Goal: Task Accomplishment & Management: Complete application form

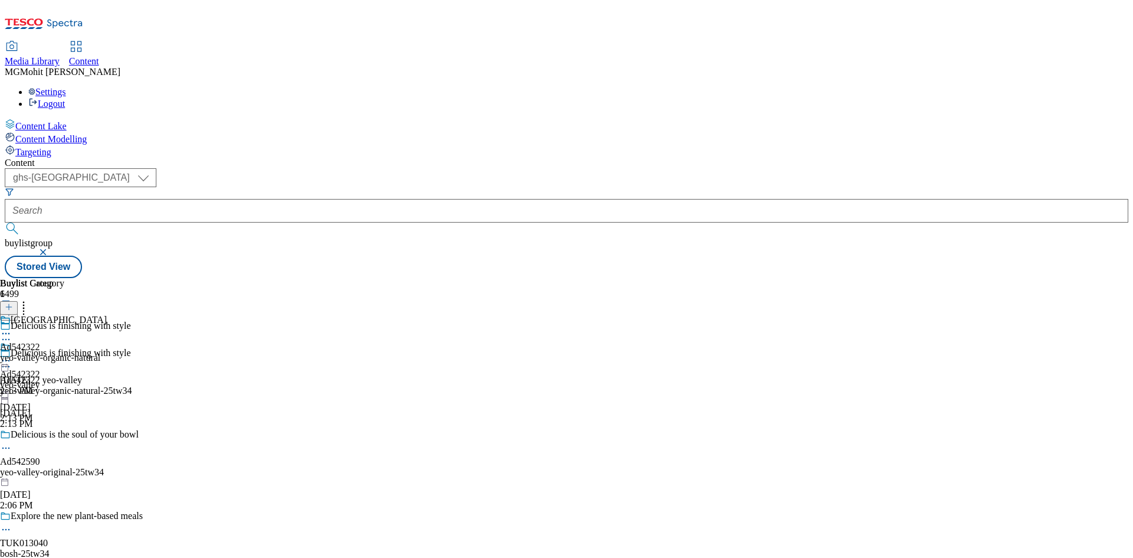
select select "ghs-[GEOGRAPHIC_DATA]"
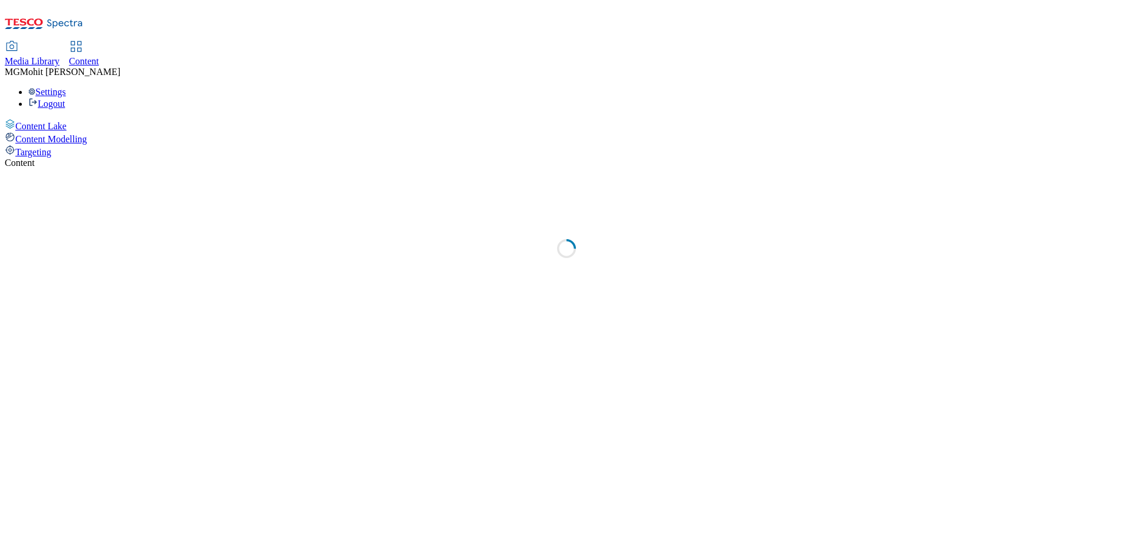
select select "ghs-[GEOGRAPHIC_DATA]"
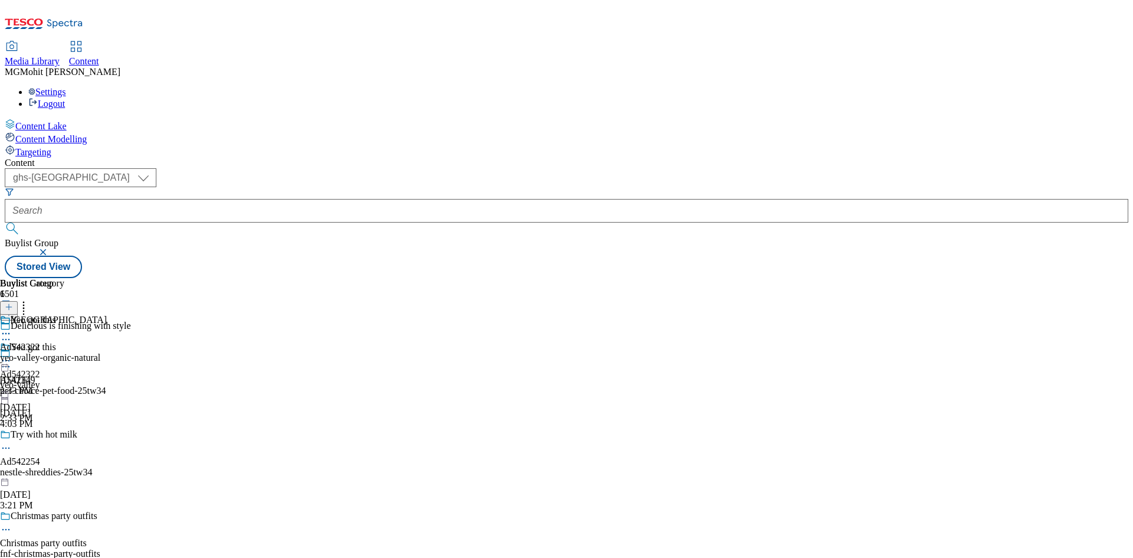
click at [13, 309] on icon at bounding box center [9, 313] width 8 height 8
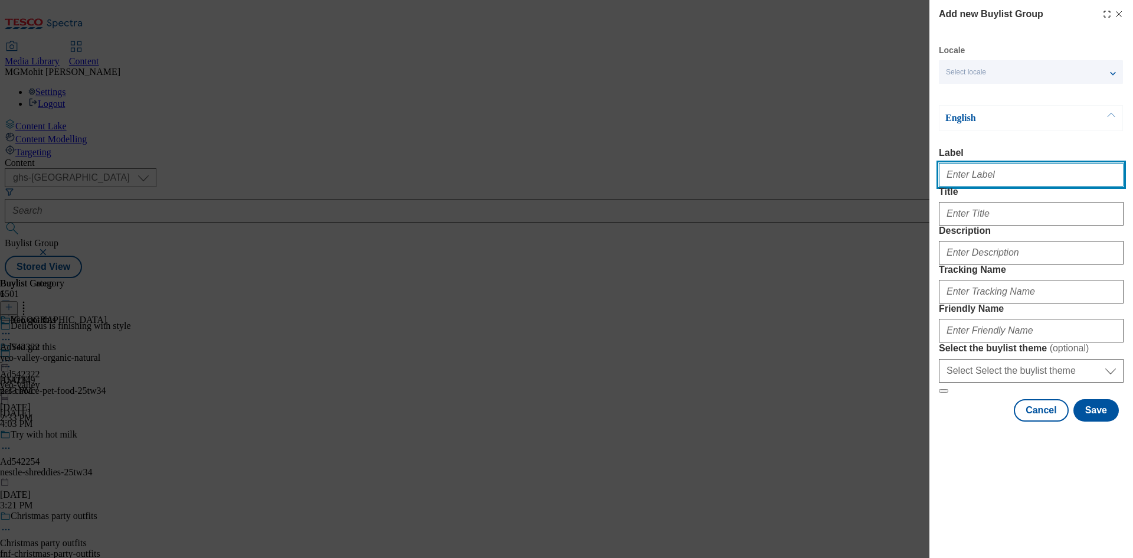
click at [995, 180] on input "Label" at bounding box center [1031, 175] width 185 height 24
paste input "Ad542549 kimberly-clark"
type input "Ad542549 kimberly-clark"
click at [674, 161] on div "Add new Buylist Group Locale Select locale English Welsh English Label Ad542549…" at bounding box center [566, 279] width 1133 height 558
click at [1079, 275] on label "Tracking Name" at bounding box center [1031, 269] width 185 height 11
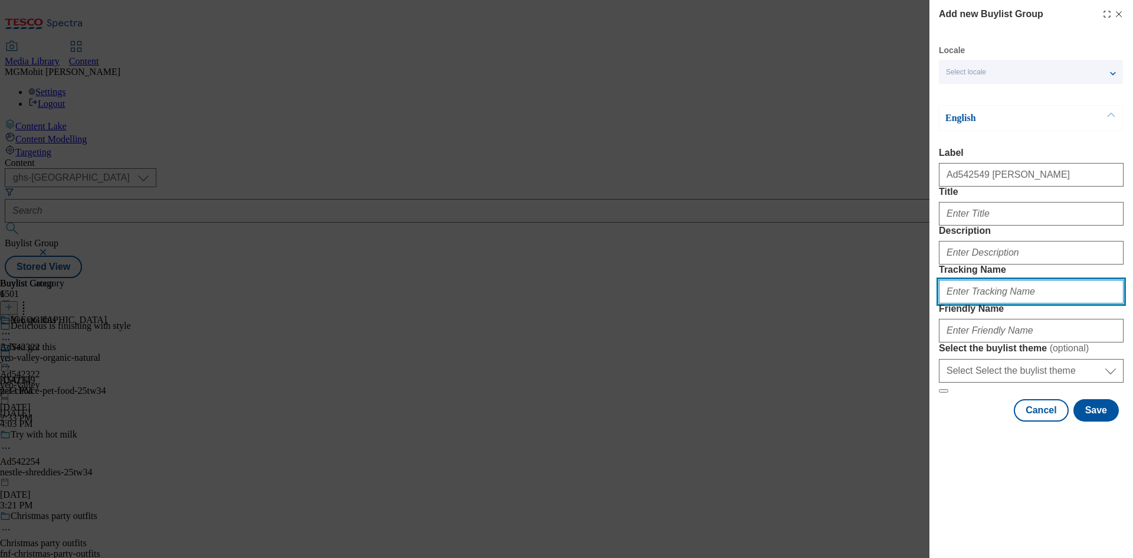
click at [1079, 303] on input "Tracking Name" at bounding box center [1031, 292] width 185 height 24
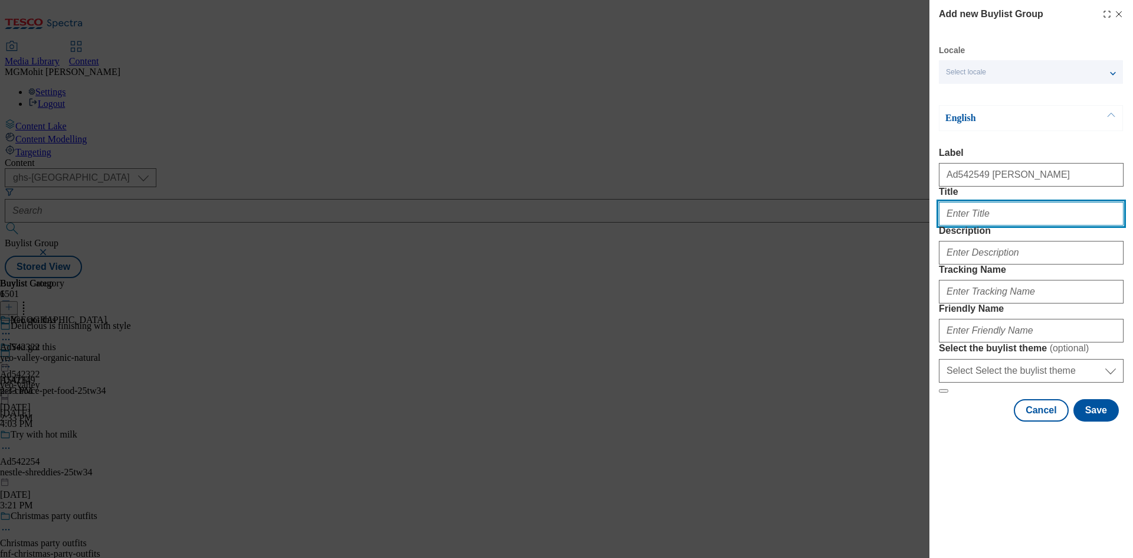
click at [999, 226] on input "Title" at bounding box center [1031, 214] width 185 height 24
paste input "Kleenex balsam mega"
type input "Kleenex balsam mega"
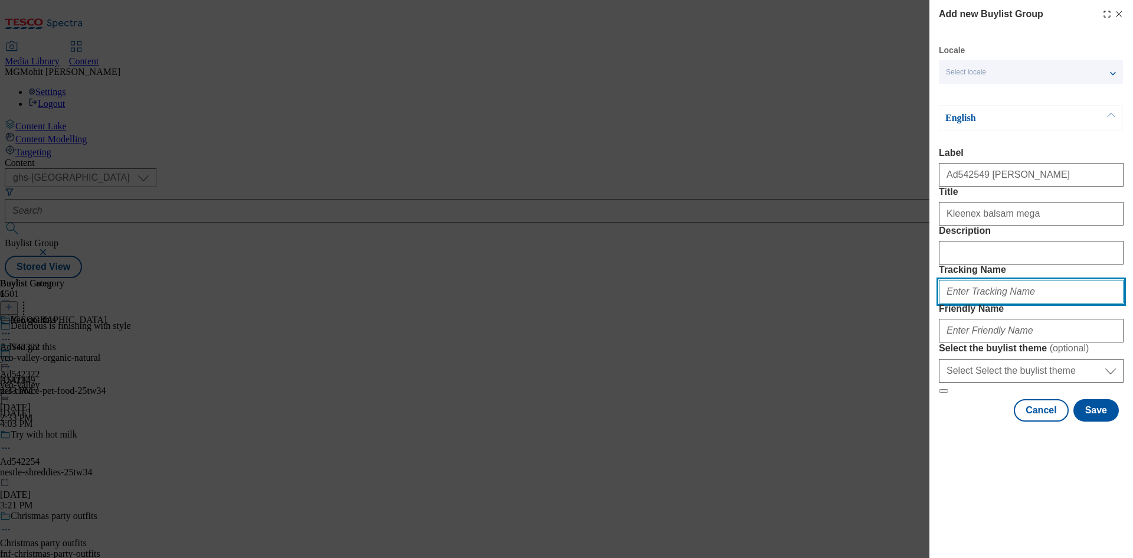
paste input "DH_AD542549"
type input "DH_AD542549"
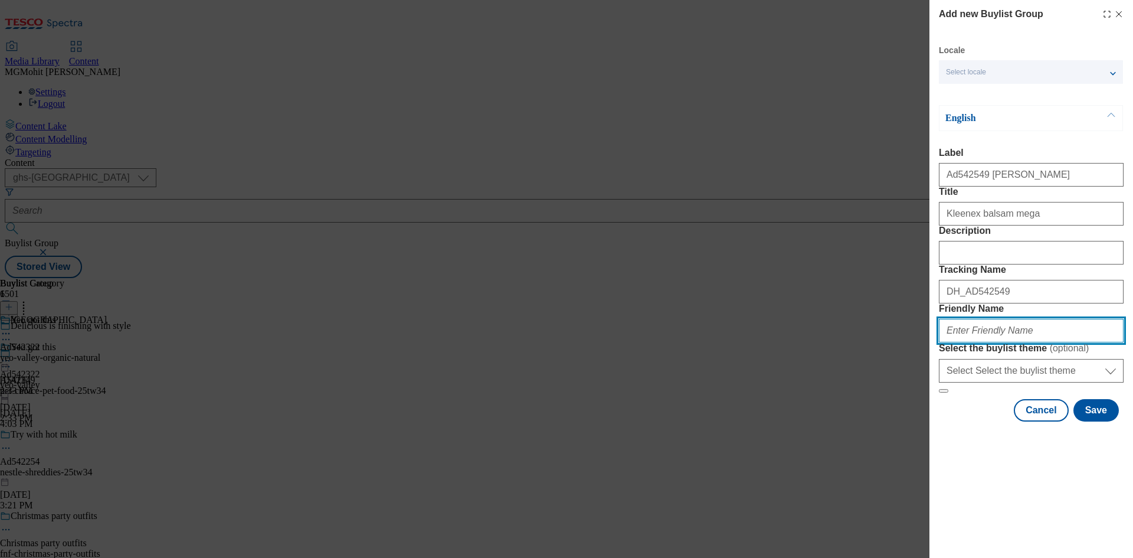
paste input "kimberly-clark-kleenex-balsam-25tw34"
type input "kimberly-clark-kleenex-balsam-25tw34"
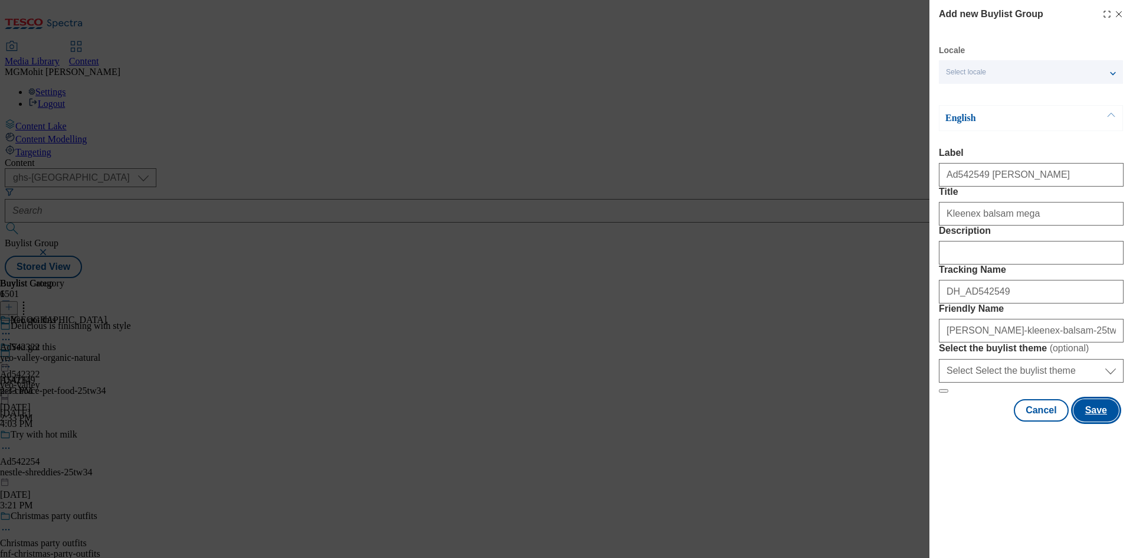
click at [1092, 422] on button "Save" at bounding box center [1096, 410] width 45 height 22
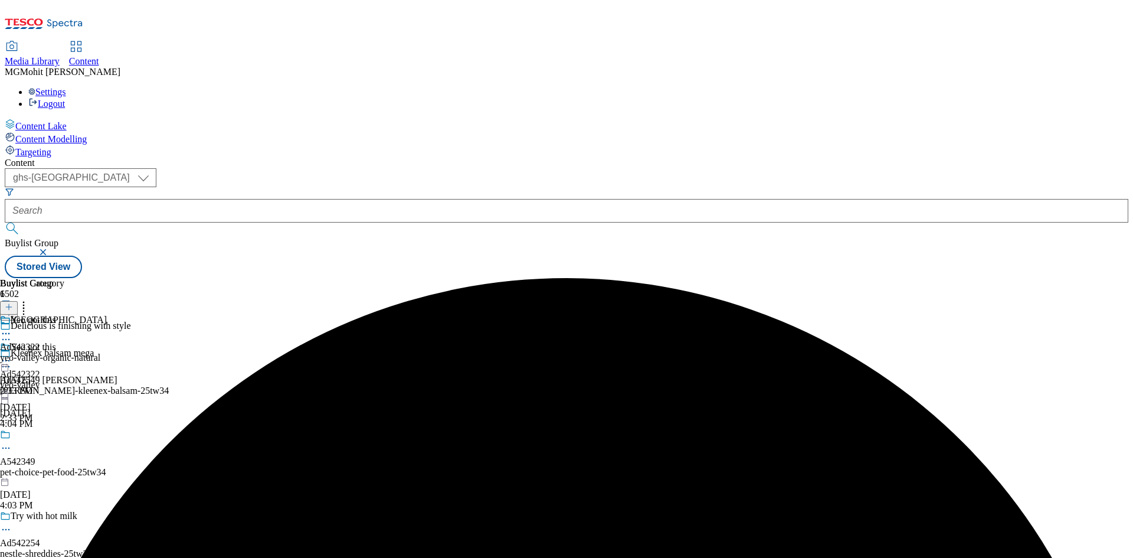
click at [169, 348] on div "Kleenex balsam mega Ad542549 kimberly-clark kimberly-clark-kleenex-balsam-25tw3…" at bounding box center [84, 388] width 169 height 81
click at [9, 304] on line at bounding box center [9, 307] width 0 height 6
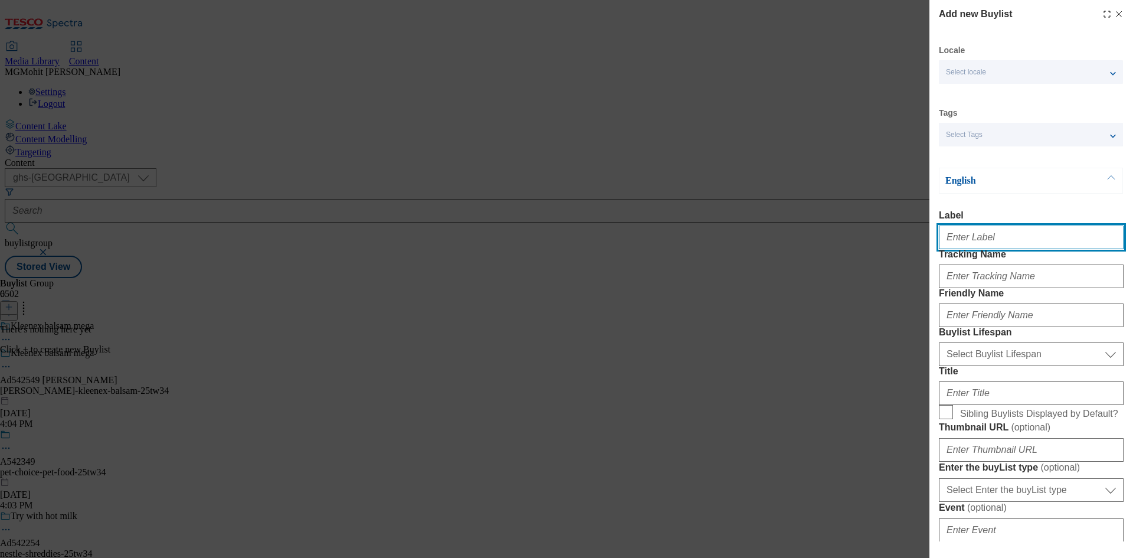
click at [955, 247] on input "Label" at bounding box center [1031, 238] width 185 height 24
paste input "Ad542549"
type input "Ad542549"
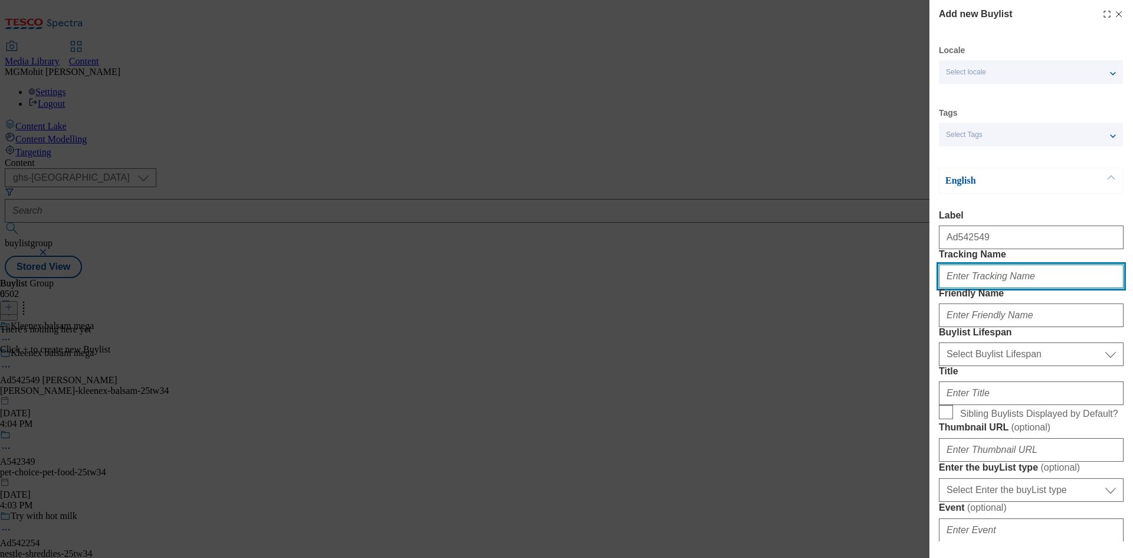
paste input "DH_AD542549"
type input "DH_AD542549"
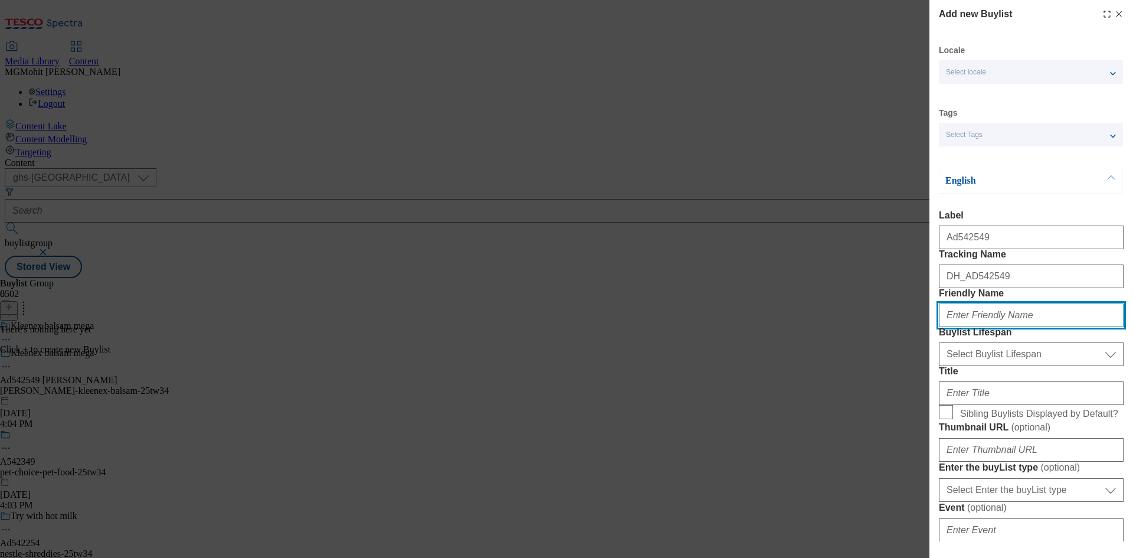
click at [959, 327] on input "Friendly Name" at bounding box center [1031, 315] width 185 height 24
paste input "kimberly-clark"
type input "kimberly-clark"
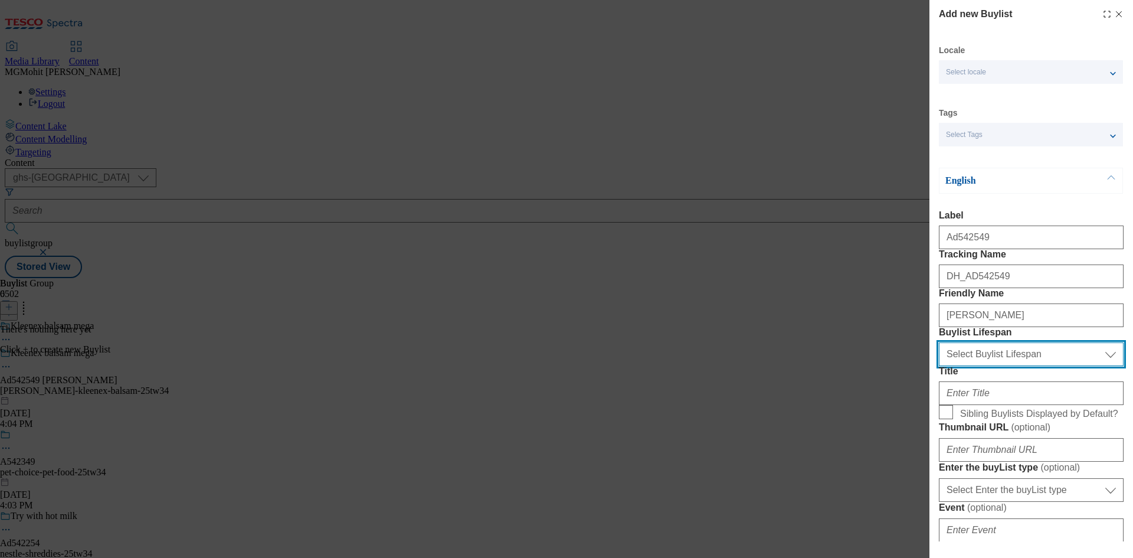
drag, startPoint x: 976, startPoint y: 416, endPoint x: 976, endPoint y: 430, distance: 13.6
click at [976, 366] on select "Select Buylist Lifespan evergreen seasonal tactical" at bounding box center [1031, 354] width 185 height 24
select select "tactical"
click at [939, 366] on select "Select Buylist Lifespan evergreen seasonal tactical" at bounding box center [1031, 354] width 185 height 24
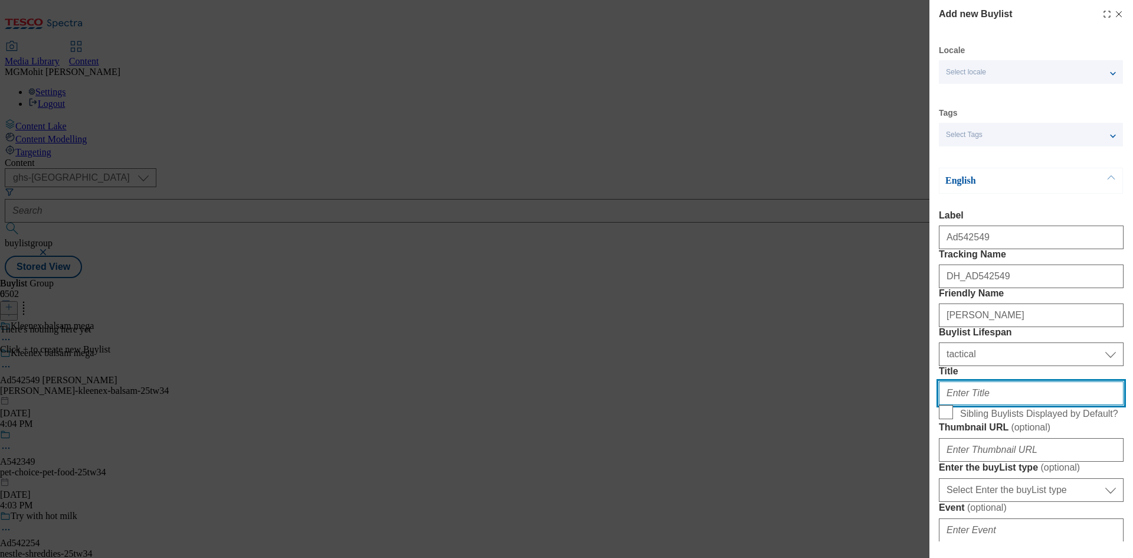
click at [965, 405] on input "Title" at bounding box center [1031, 393] width 185 height 24
paste input "75% more tissues for the toughest cold*"
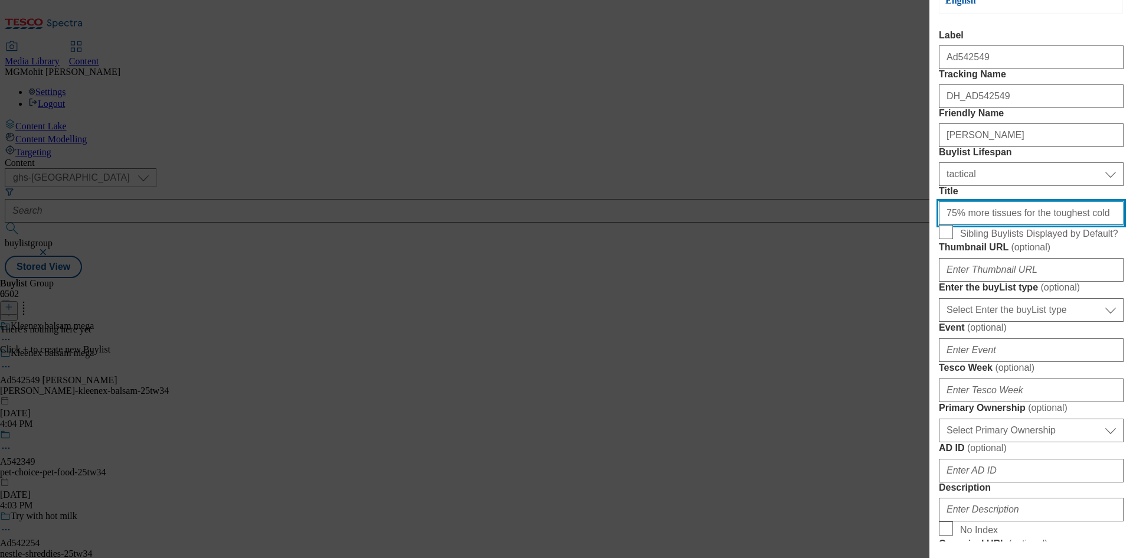
scroll to position [354, 0]
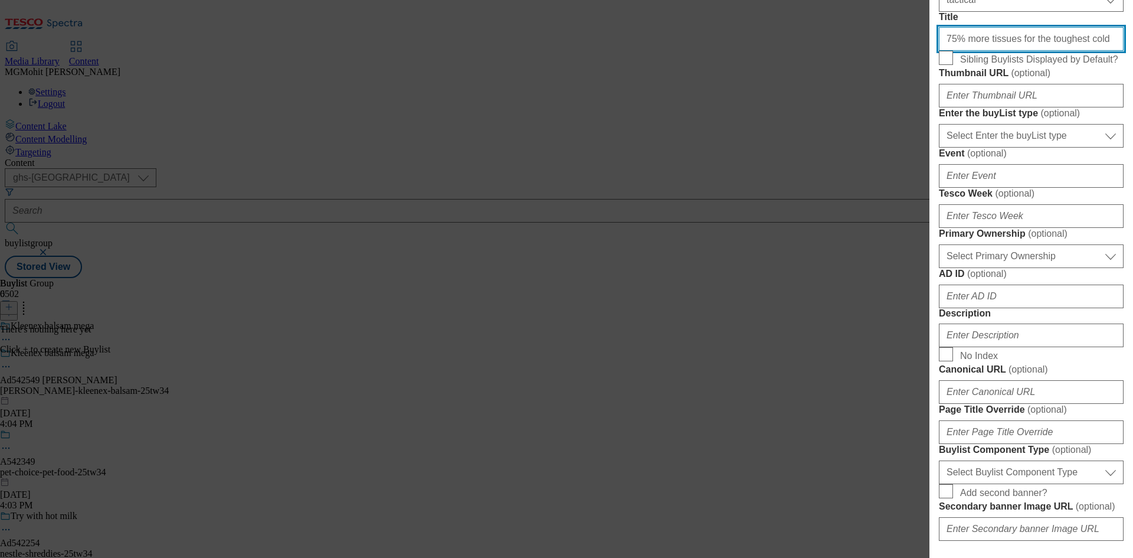
type input "75% more tissues for the toughest cold"
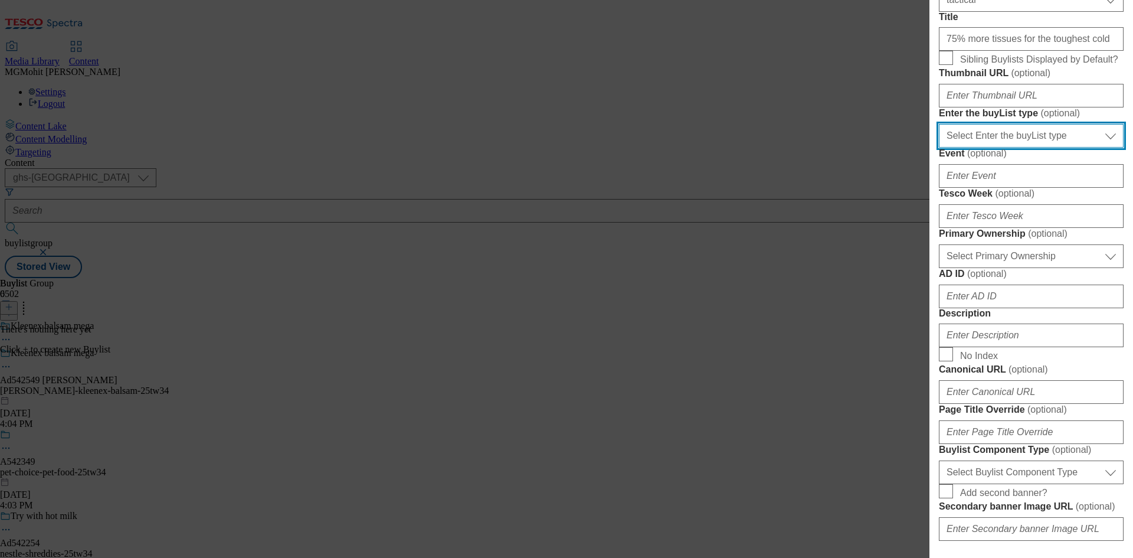
drag, startPoint x: 1018, startPoint y: 280, endPoint x: 1014, endPoint y: 285, distance: 6.3
click at [1018, 148] on select "Select Enter the buyList type event supplier funded long term >4 weeks supplier…" at bounding box center [1031, 136] width 185 height 24
select select "supplier funded short term 1-3 weeks"
click at [939, 148] on select "Select Enter the buyList type event supplier funded long term >4 weeks supplier…" at bounding box center [1031, 136] width 185 height 24
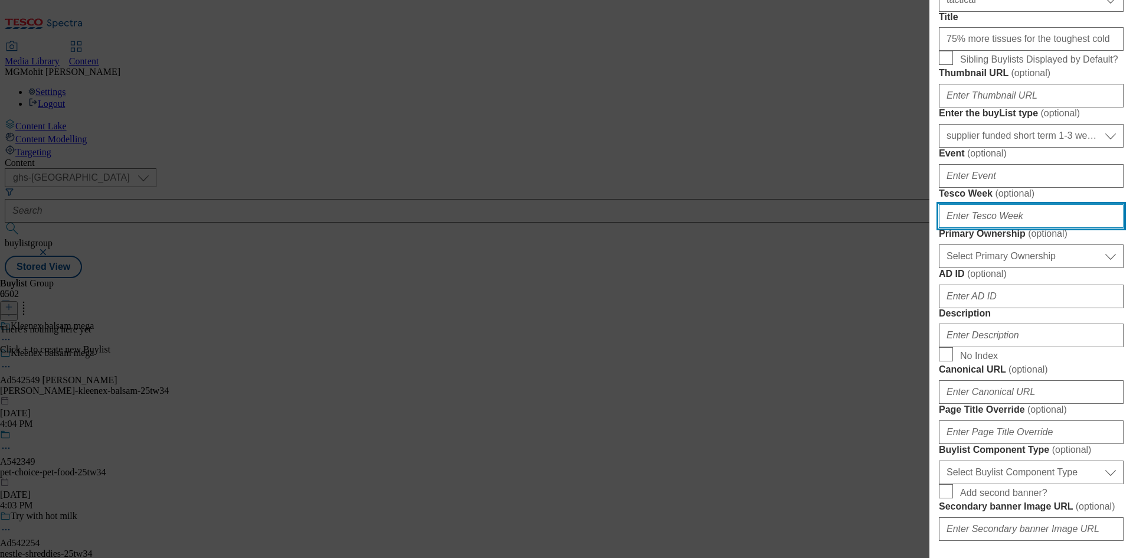
click at [985, 228] on input "Tesco Week ( optional )" at bounding box center [1031, 216] width 185 height 24
type input "34"
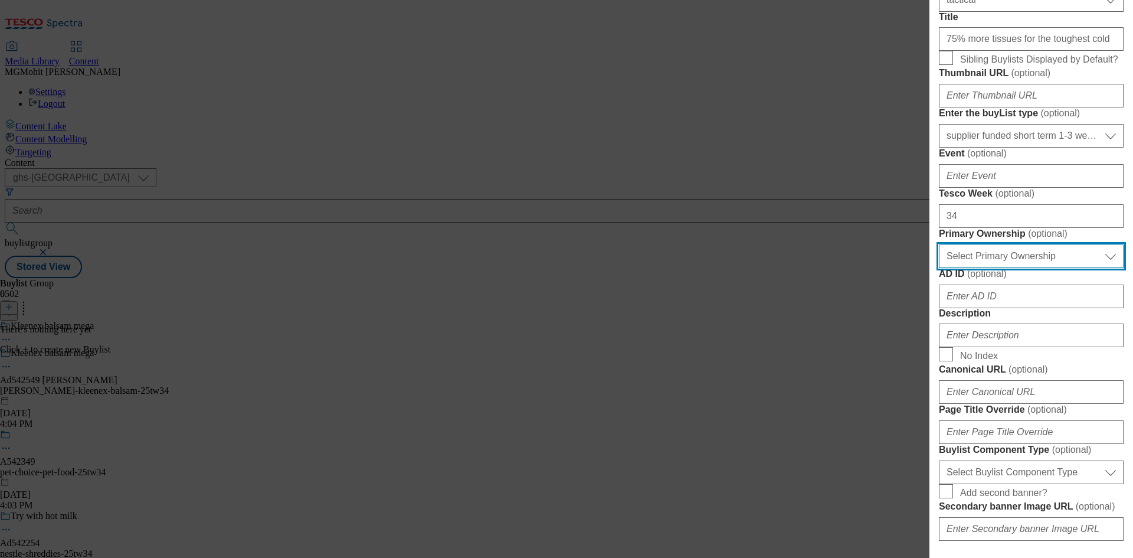
click at [966, 268] on select "Select Primary Ownership tesco dunnhumby" at bounding box center [1031, 256] width 185 height 24
select select "dunnhumby"
click at [939, 268] on select "Select Primary Ownership tesco dunnhumby" at bounding box center [1031, 256] width 185 height 24
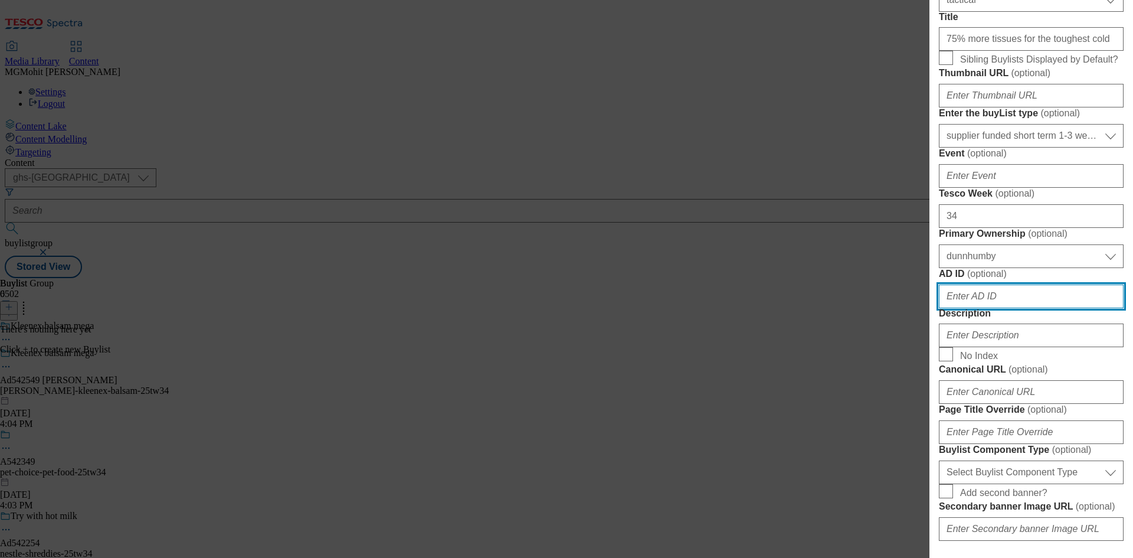
click at [971, 308] on input "AD ID ( optional )" at bounding box center [1031, 297] width 185 height 24
paste input "542549"
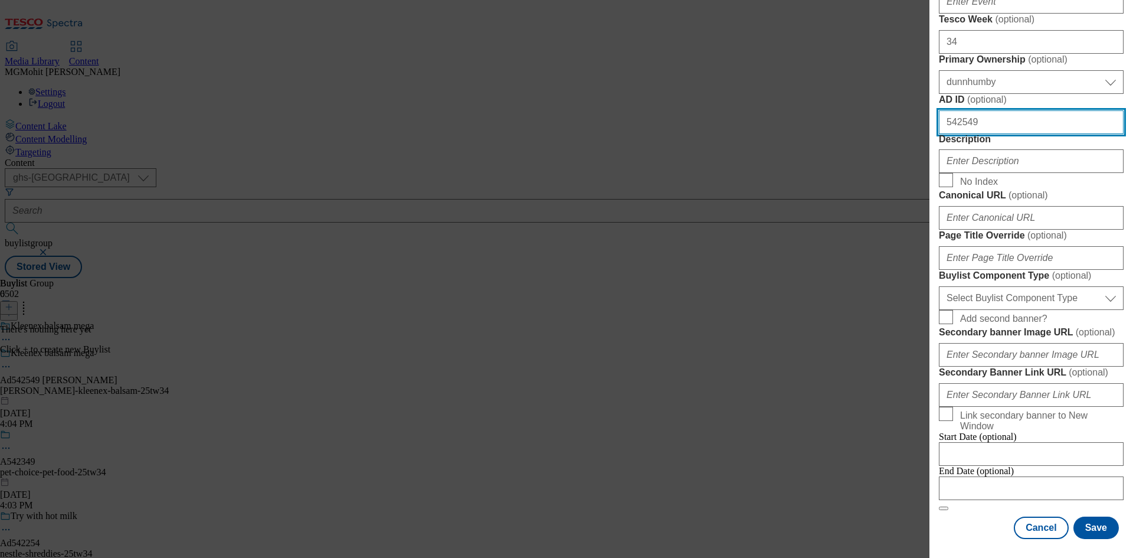
type input "542549"
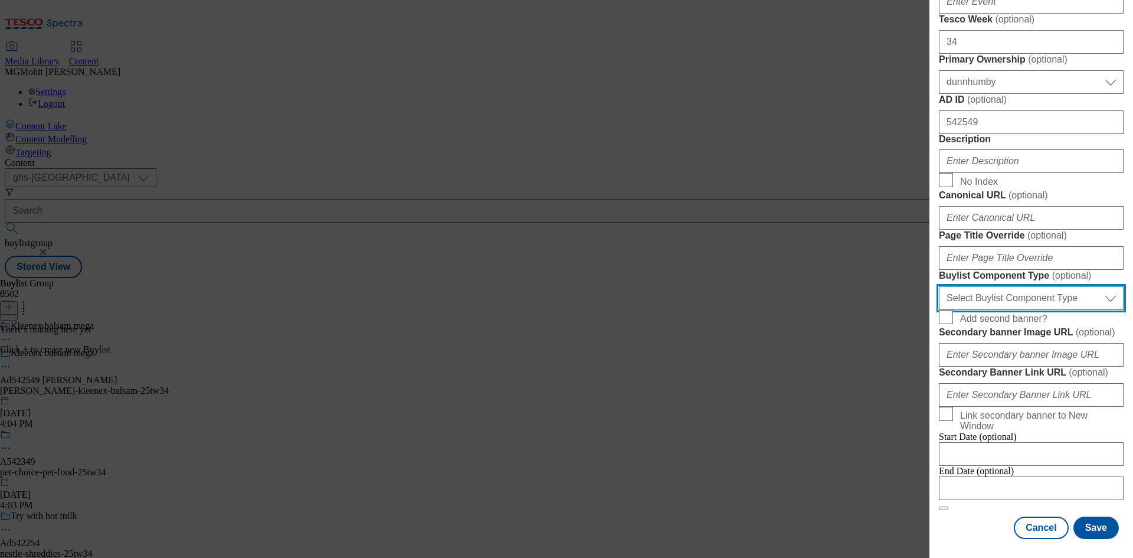
drag, startPoint x: 1009, startPoint y: 489, endPoint x: 991, endPoint y: 488, distance: 17.7
click at [1009, 310] on select "Select Buylist Component Type Banner Competition Header Meal" at bounding box center [1031, 298] width 185 height 24
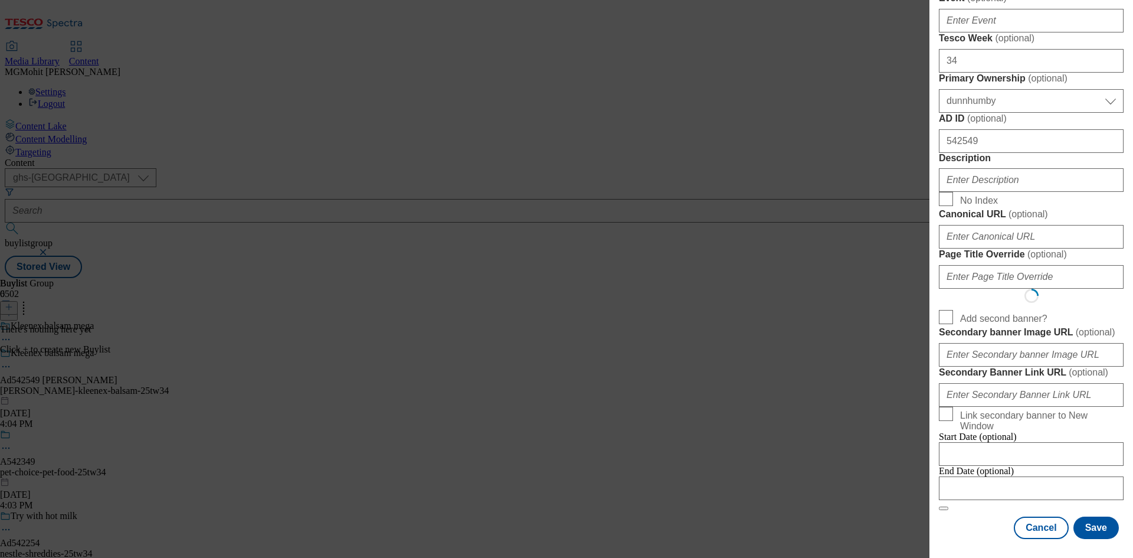
select select "Banner"
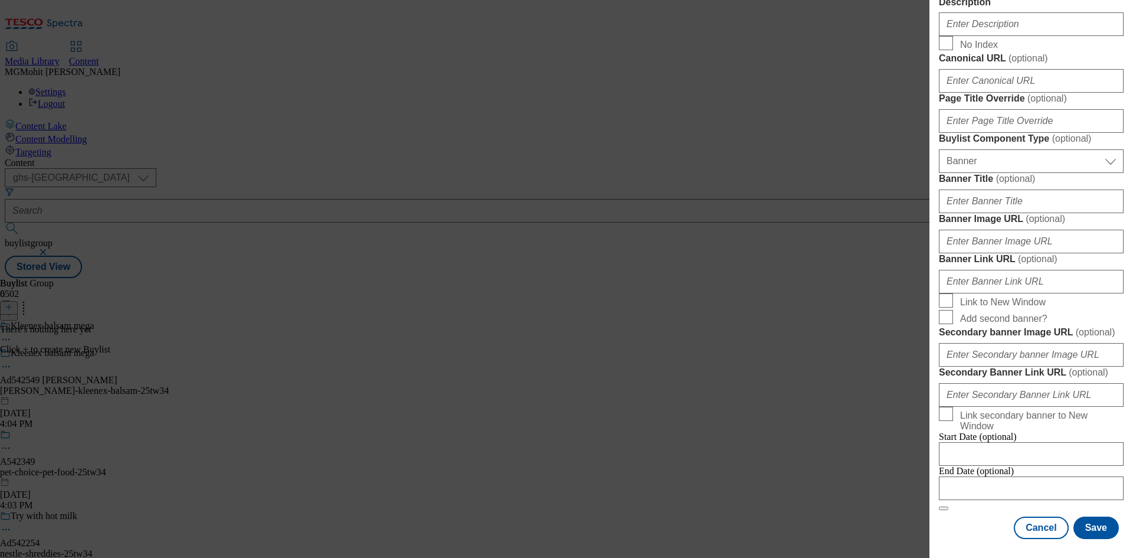
scroll to position [1170, 0]
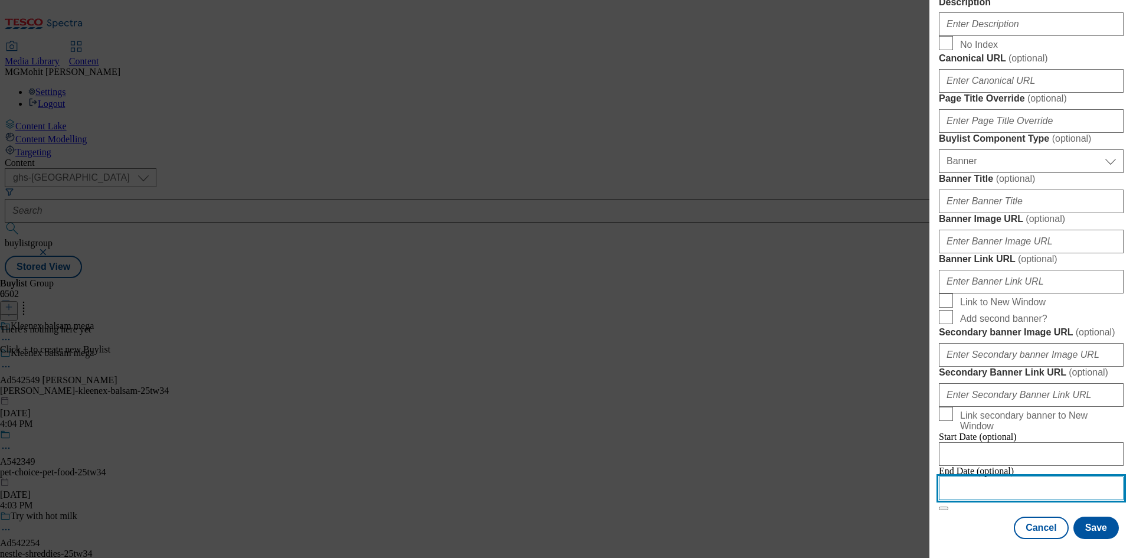
click at [982, 476] on input "Modal" at bounding box center [1031, 488] width 185 height 24
select select "2025"
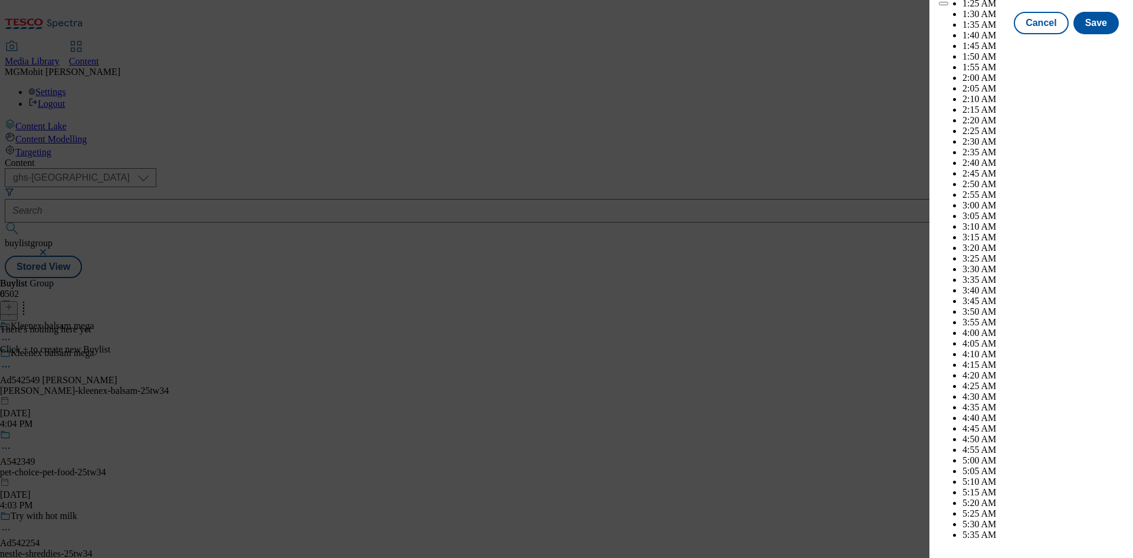
scroll to position [4207, 0]
select select "December"
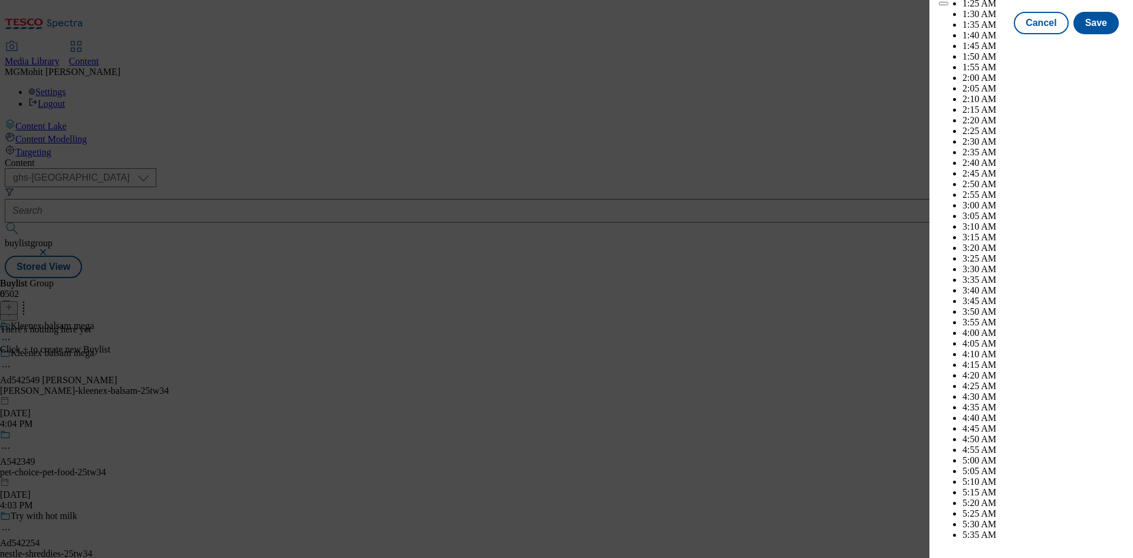
select select "2026"
select select "January"
click at [1083, 45] on button "Save" at bounding box center [1096, 33] width 45 height 22
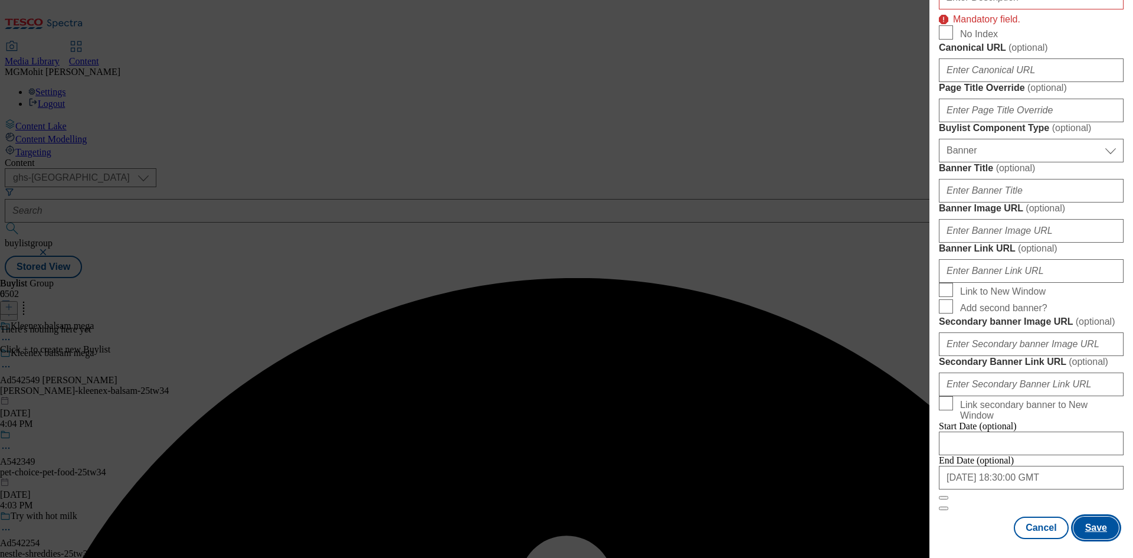
scroll to position [535, 0]
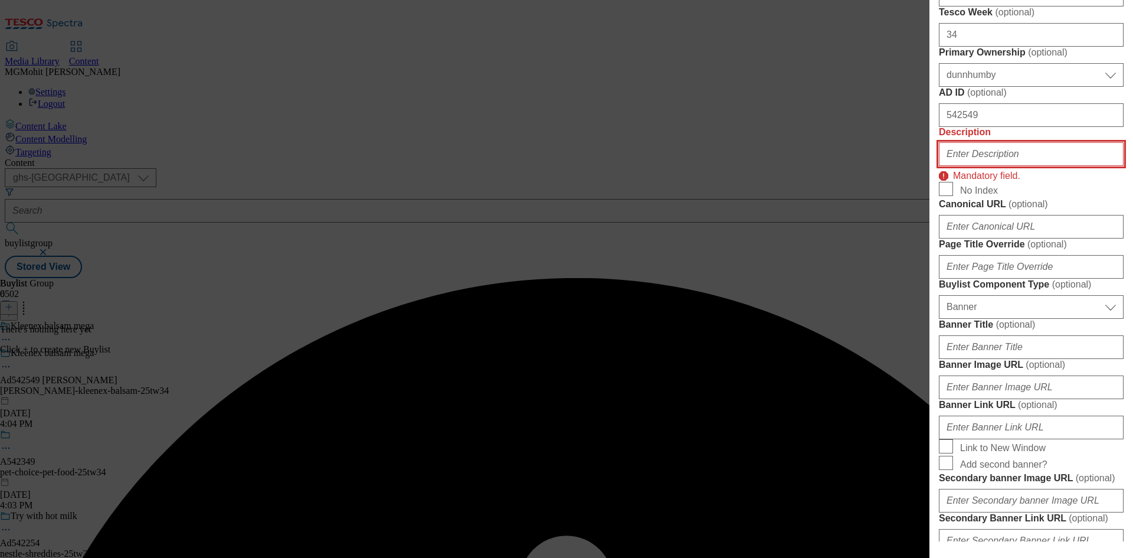
click at [986, 166] on input "Description" at bounding box center [1031, 154] width 185 height 24
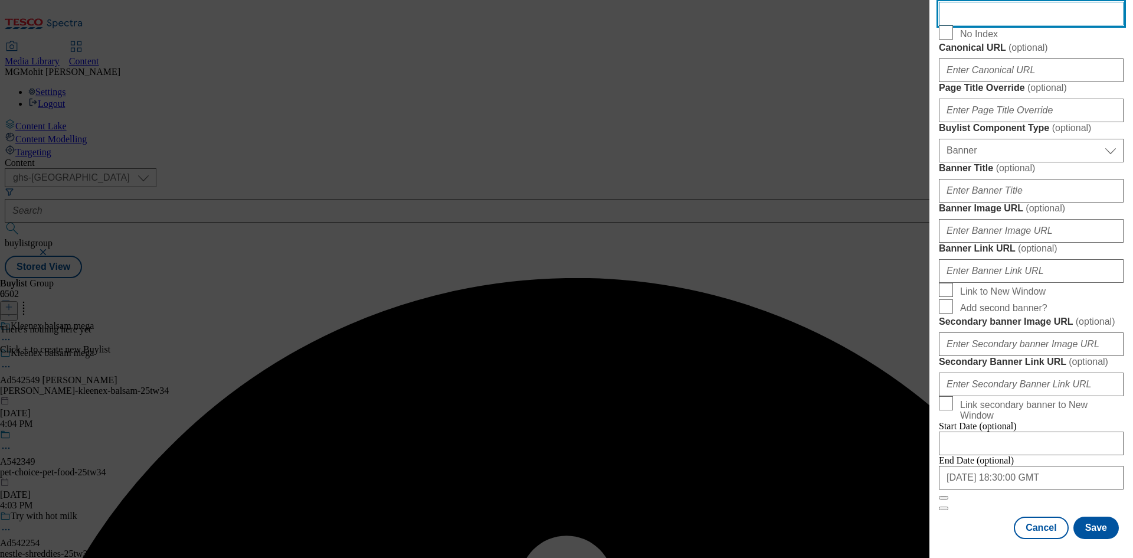
scroll to position [1170, 0]
click at [1090, 528] on button "Save" at bounding box center [1096, 528] width 45 height 22
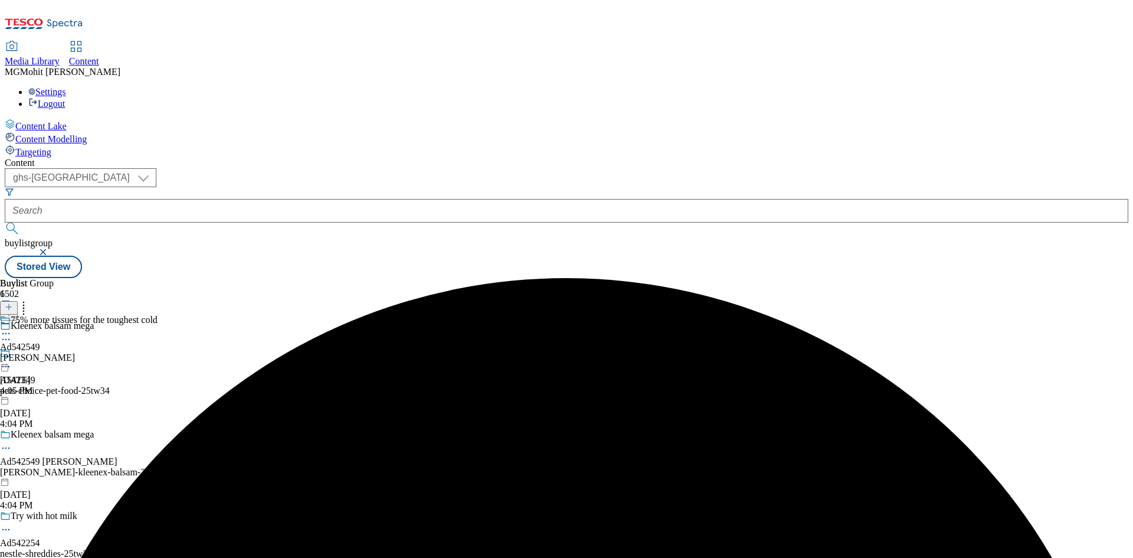
click at [158, 352] on div "kimberly-clark" at bounding box center [79, 357] width 158 height 11
drag, startPoint x: 654, startPoint y: 190, endPoint x: 721, endPoint y: 161, distance: 73.3
click at [148, 324] on div "There's nothing here yet Click + to create new Buylist Category" at bounding box center [74, 339] width 148 height 31
click at [13, 303] on icon at bounding box center [9, 307] width 8 height 8
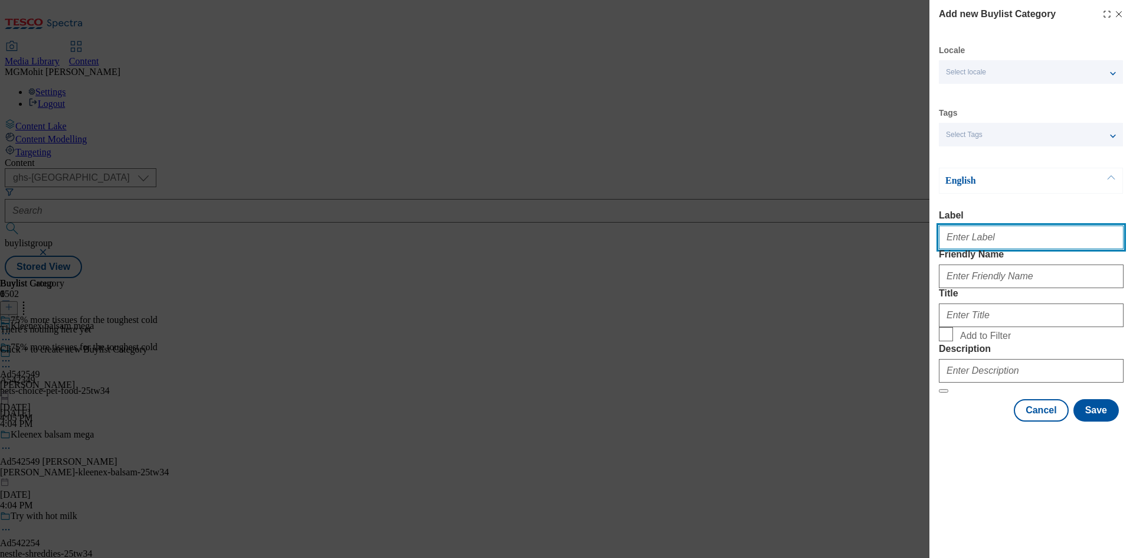
click at [972, 243] on input "Label" at bounding box center [1031, 238] width 185 height 24
paste input "Ad542549"
type input "Ad542549"
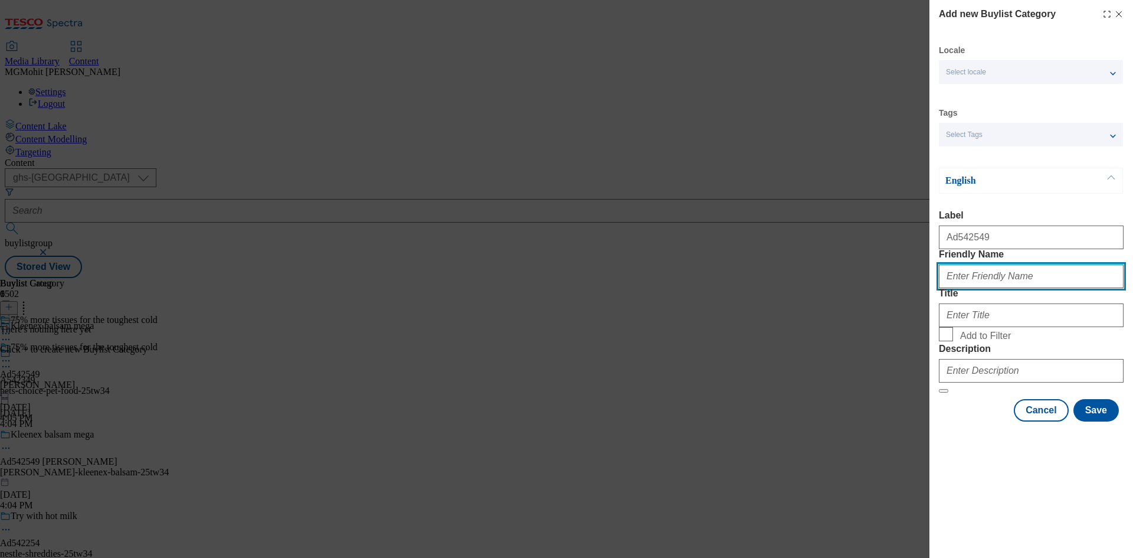
click at [983, 288] on input "Friendly Name" at bounding box center [1031, 276] width 185 height 24
paste input "kimberly-clark-kleenex-balsam"
type input "kimberly-clark-kleenex-balsam"
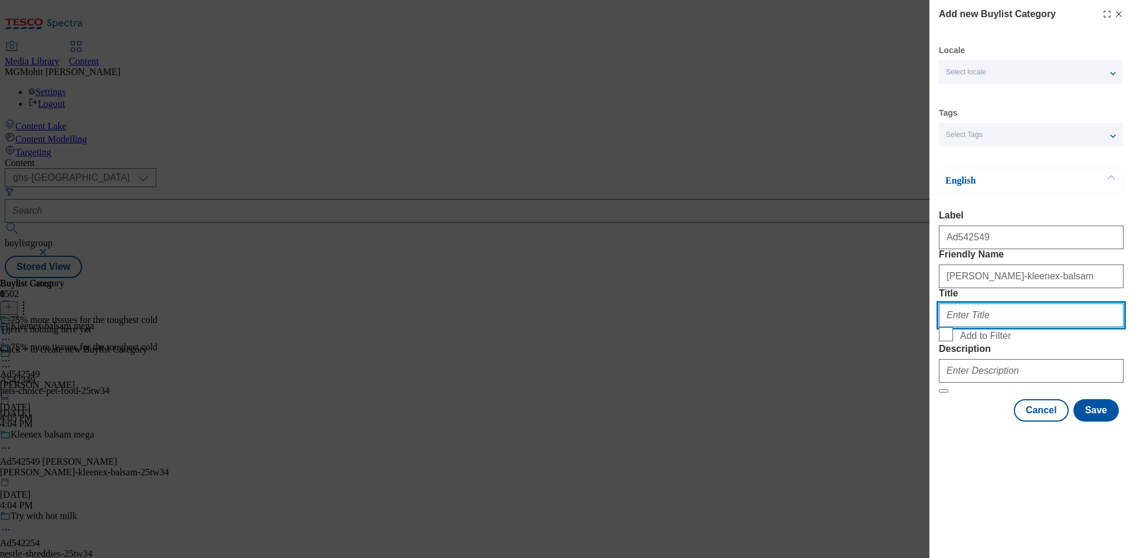
paste input "Kimberly Clark"
type input "Kimberly Clark"
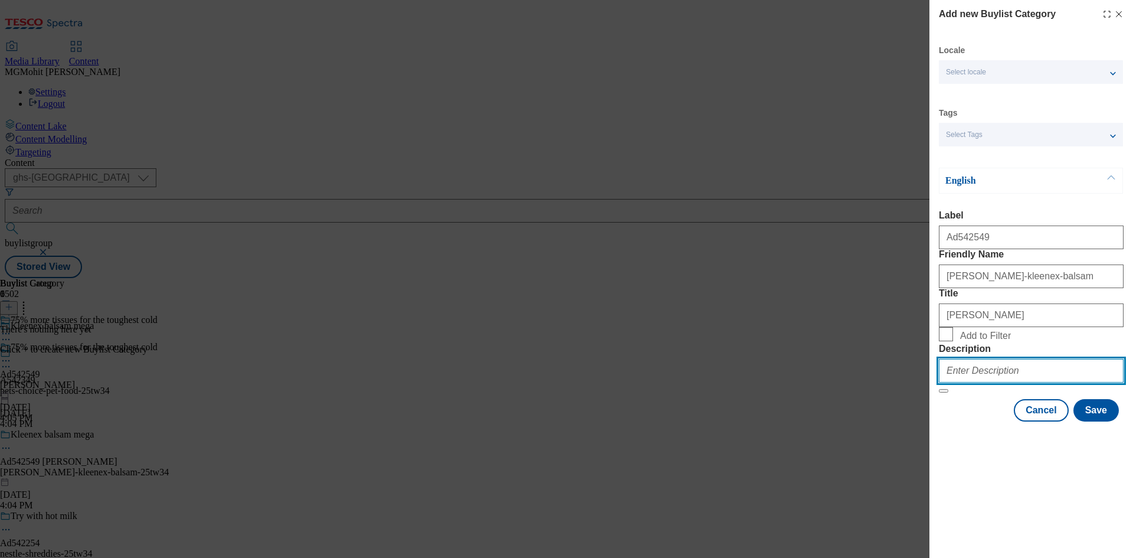
click at [961, 383] on input "Description" at bounding box center [1031, 371] width 185 height 24
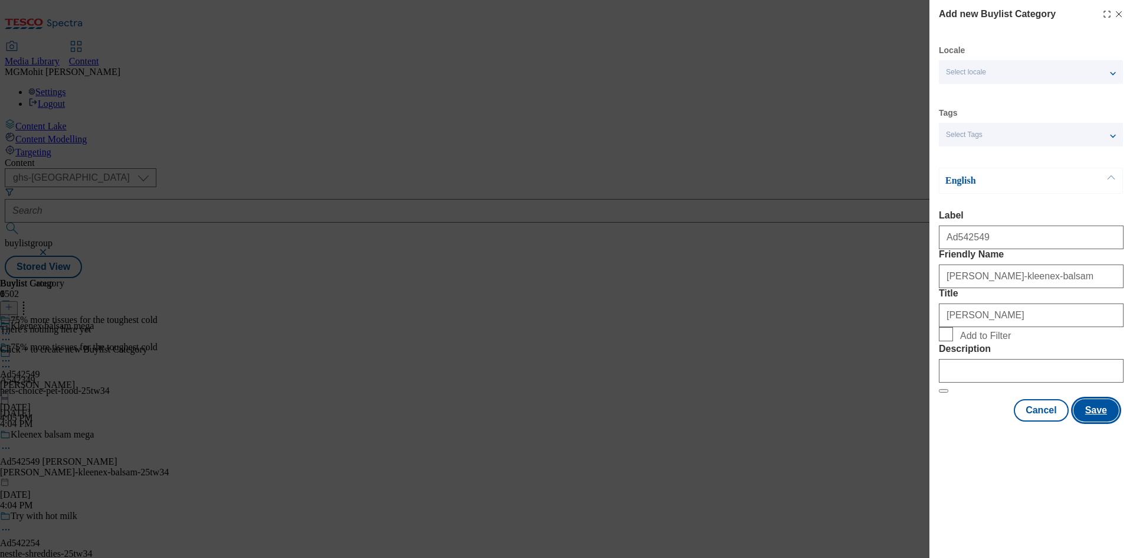
click at [1101, 422] on button "Save" at bounding box center [1096, 410] width 45 height 22
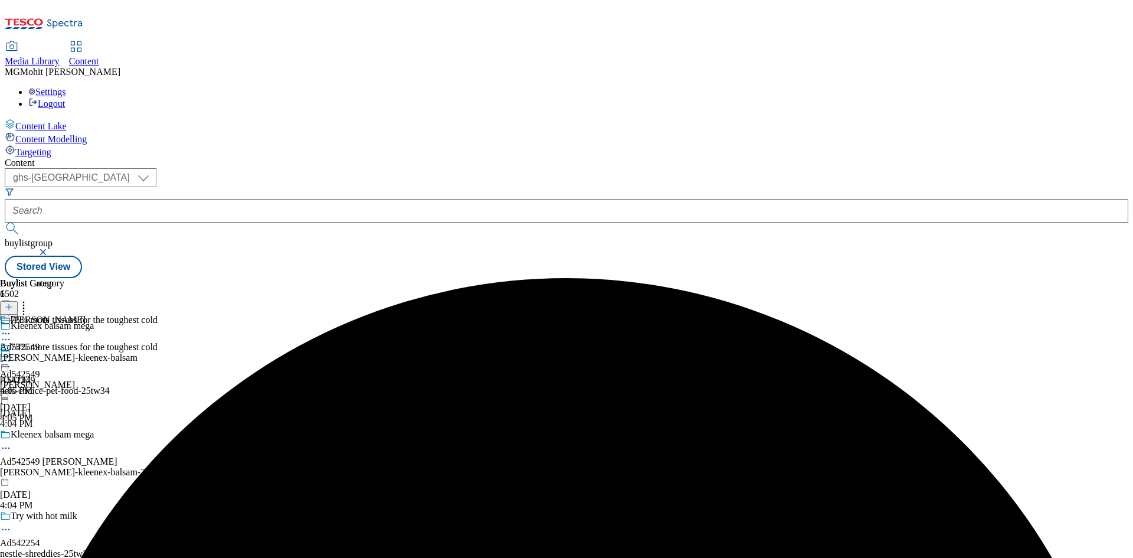
click at [138, 352] on div "kimberly-clark-kleenex-balsam" at bounding box center [69, 357] width 138 height 11
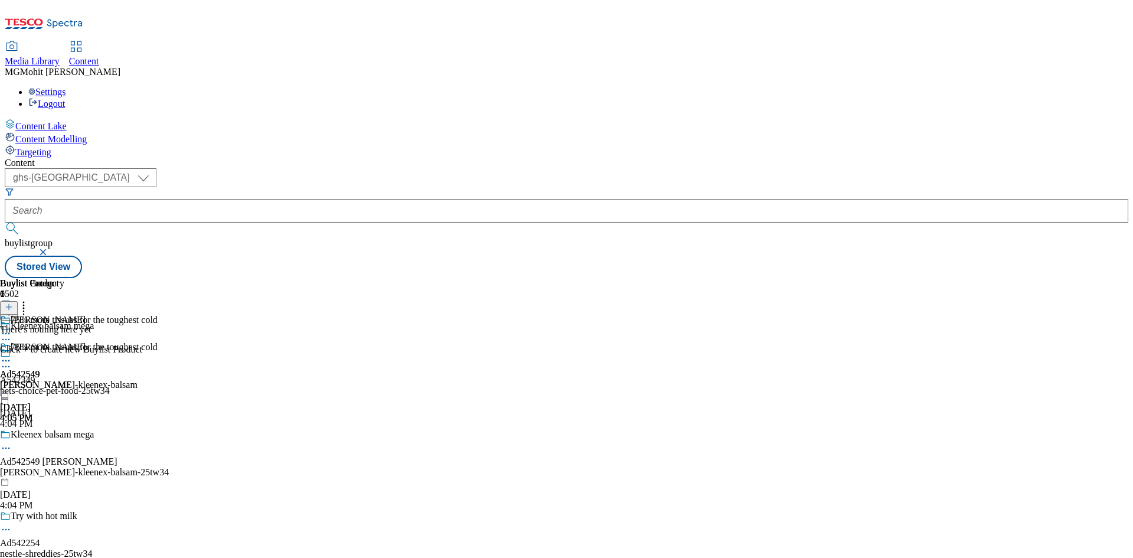
click at [9, 304] on line at bounding box center [9, 307] width 0 height 6
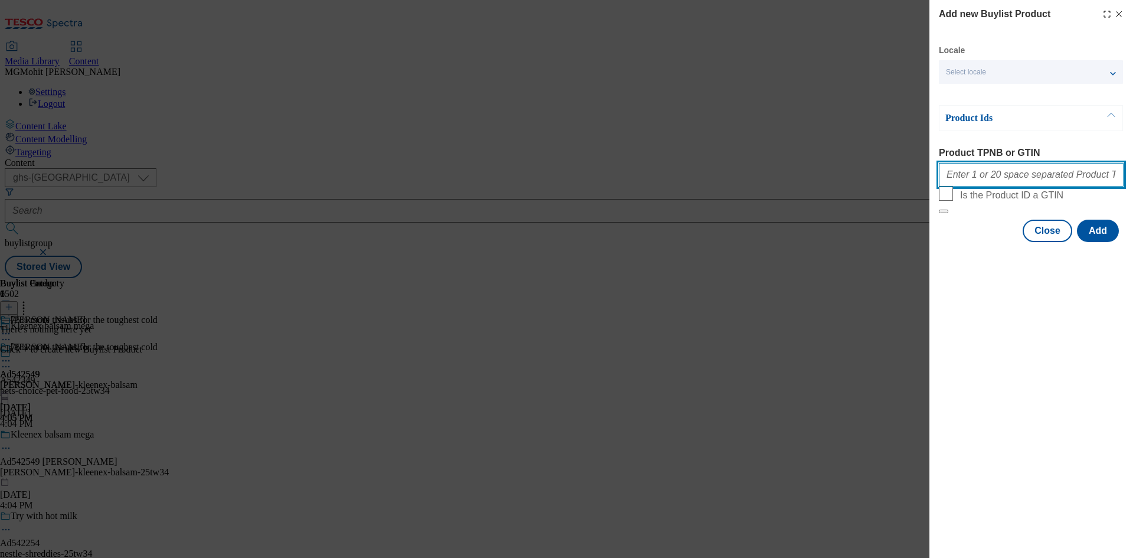
click at [958, 178] on input "Product TPNB or GTIN" at bounding box center [1031, 175] width 185 height 24
paste input "Kimberly Clark"
paste input "91069483 85821327 91266036 89998998 85994847 93159229 93609251 90779751 5739323…"
type input "91069483 85821327 91266036 89998998 85994847 93159229 93609251 90779751 5739323…"
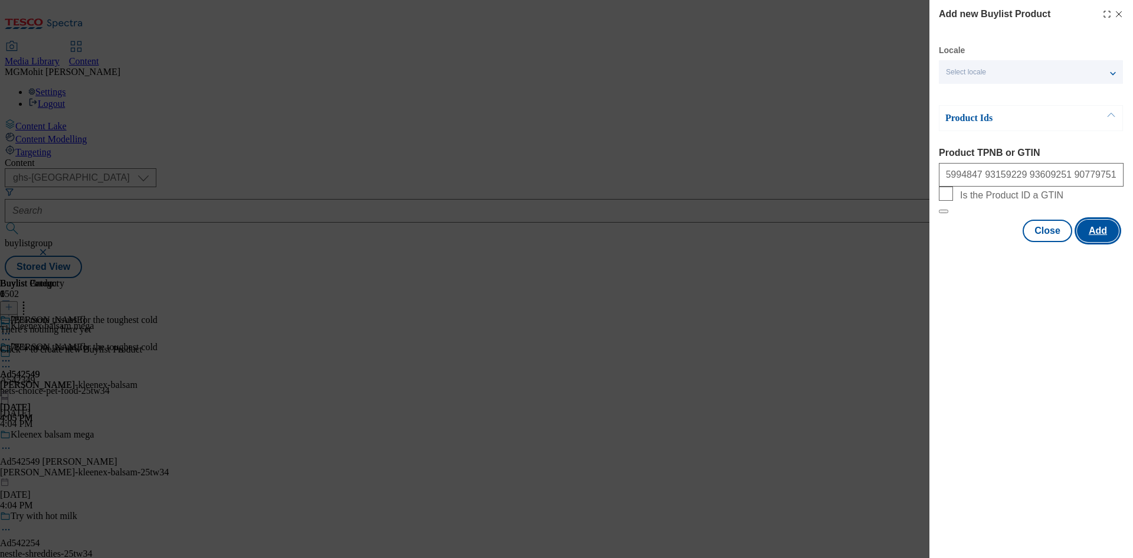
click at [1091, 242] on button "Add" at bounding box center [1098, 231] width 42 height 22
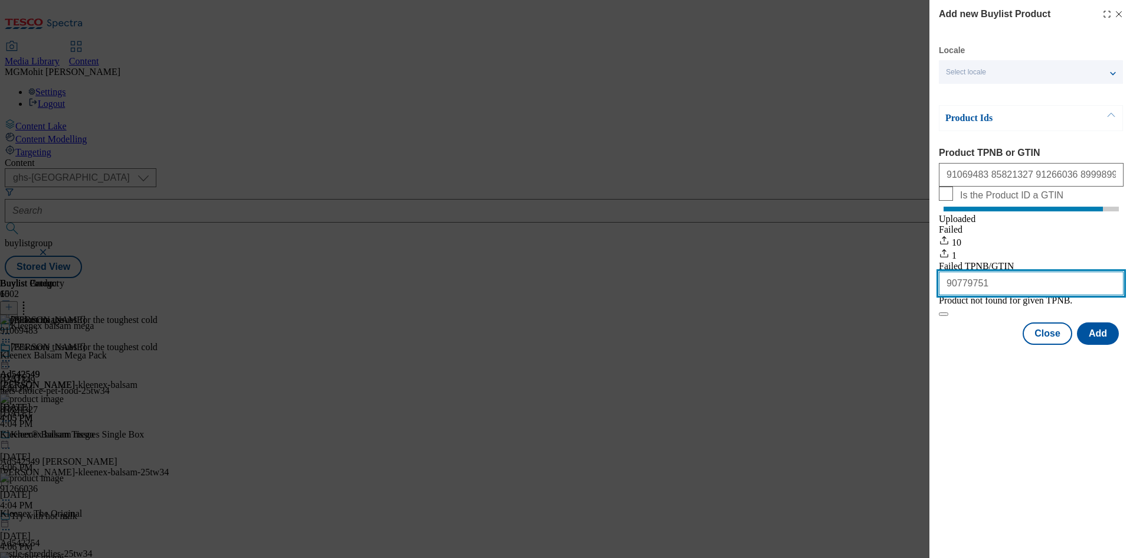
drag, startPoint x: 953, startPoint y: 314, endPoint x: 885, endPoint y: 324, distance: 69.2
click at [886, 324] on div "Add new Buylist Product Locale Select locale English Welsh Product Ids Product …" at bounding box center [566, 279] width 1133 height 558
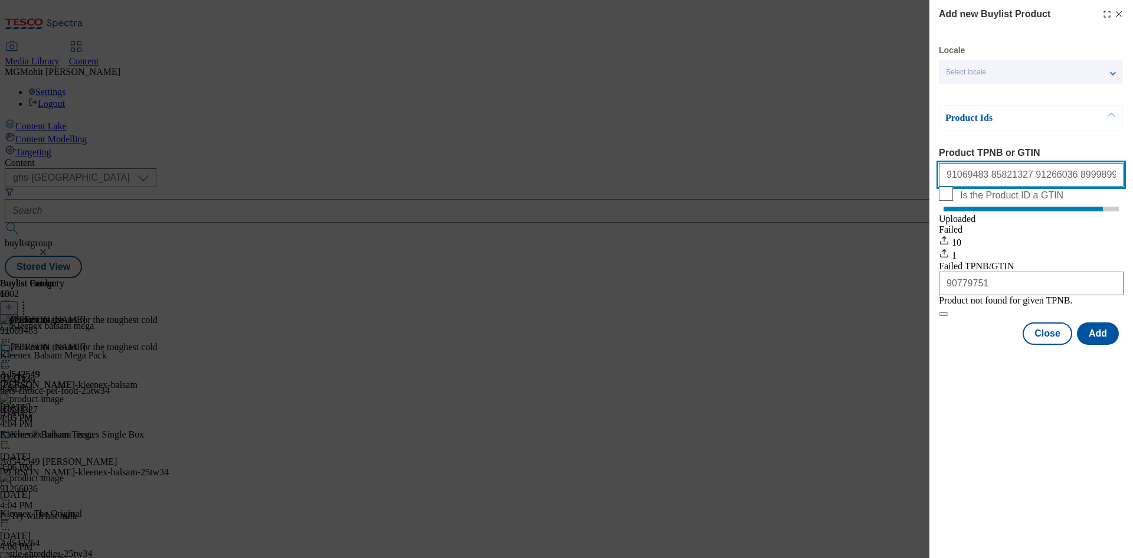
click at [1017, 176] on input "91069483 85821327 91266036 89998998 85994847 93159229 93609251 90779751 5739323…" at bounding box center [1031, 175] width 185 height 24
click at [1050, 345] on button "Close" at bounding box center [1048, 333] width 50 height 22
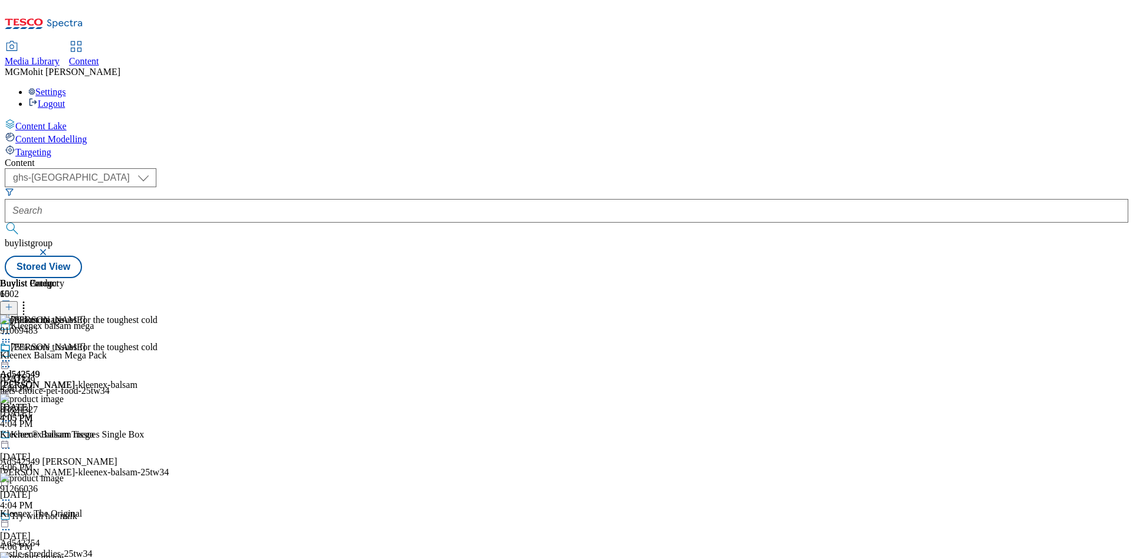
scroll to position [847, 0]
click at [12, 355] on icon at bounding box center [6, 361] width 12 height 12
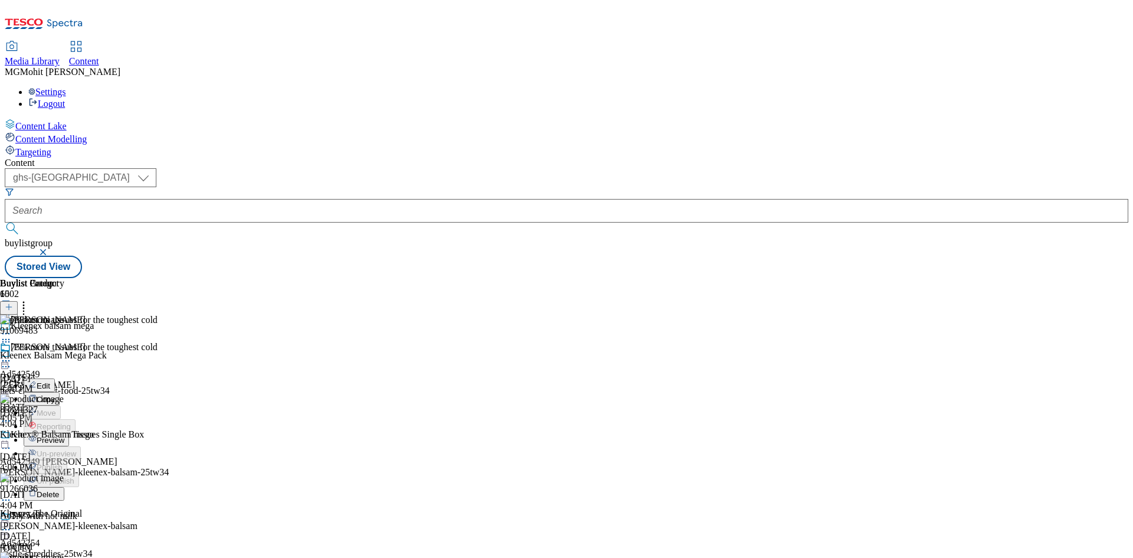
click at [50, 381] on span "Edit" at bounding box center [44, 385] width 14 height 9
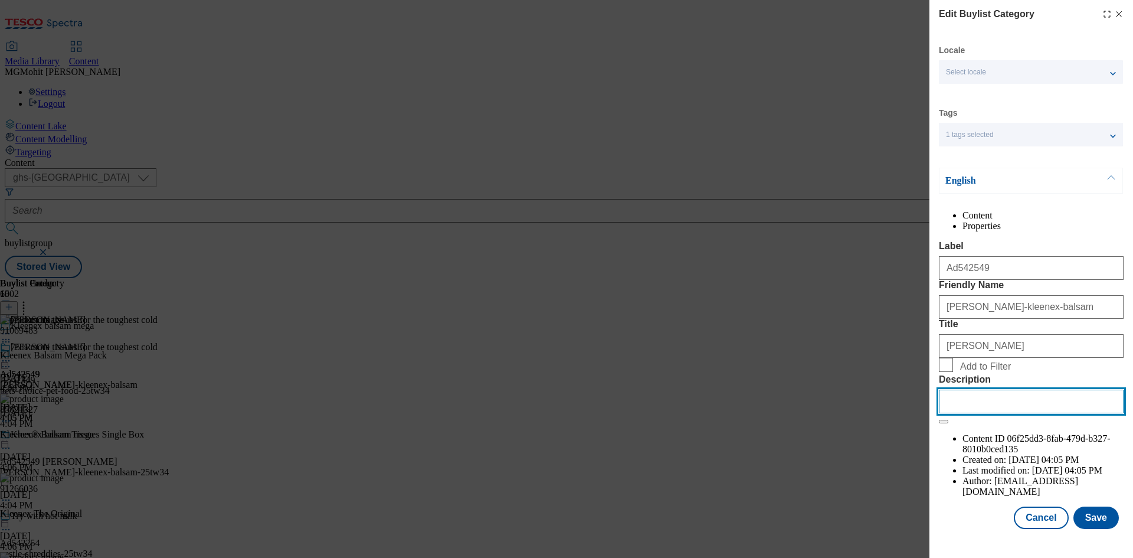
click at [968, 413] on input "Description" at bounding box center [1031, 402] width 185 height 24
paste input "Kleenex® Balsam Tissues 8 Pocket Packs"
type input "Kleenex® Balsam Tissues 8 Pocket Packs"
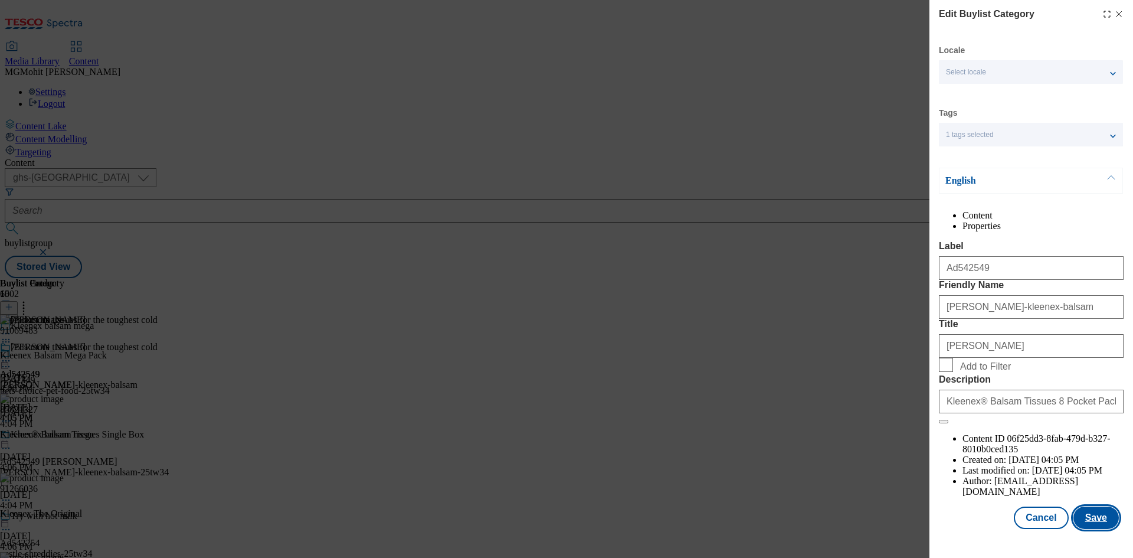
click at [1079, 526] on button "Save" at bounding box center [1096, 518] width 45 height 22
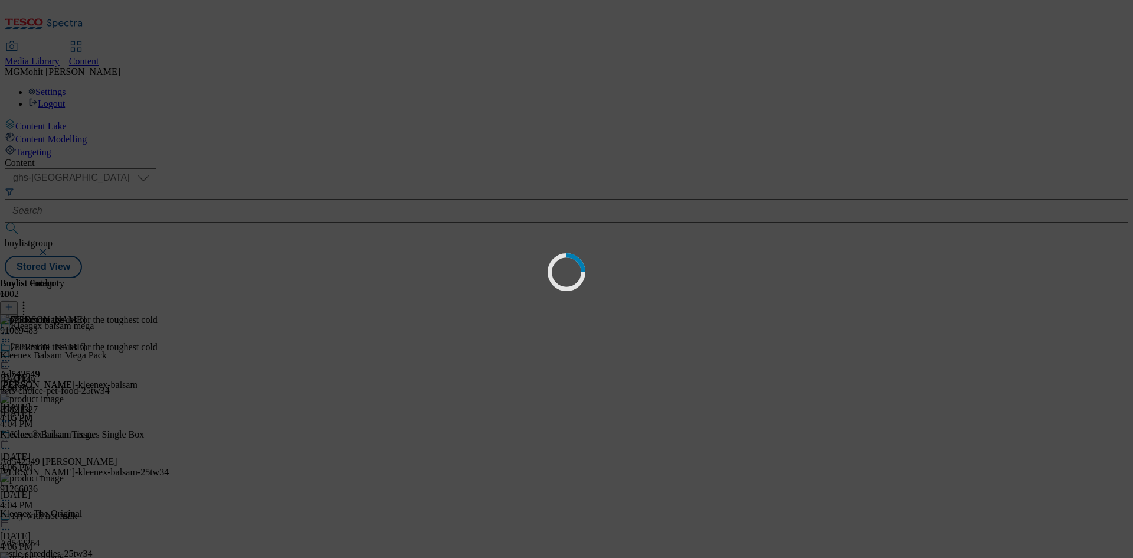
scroll to position [0, 0]
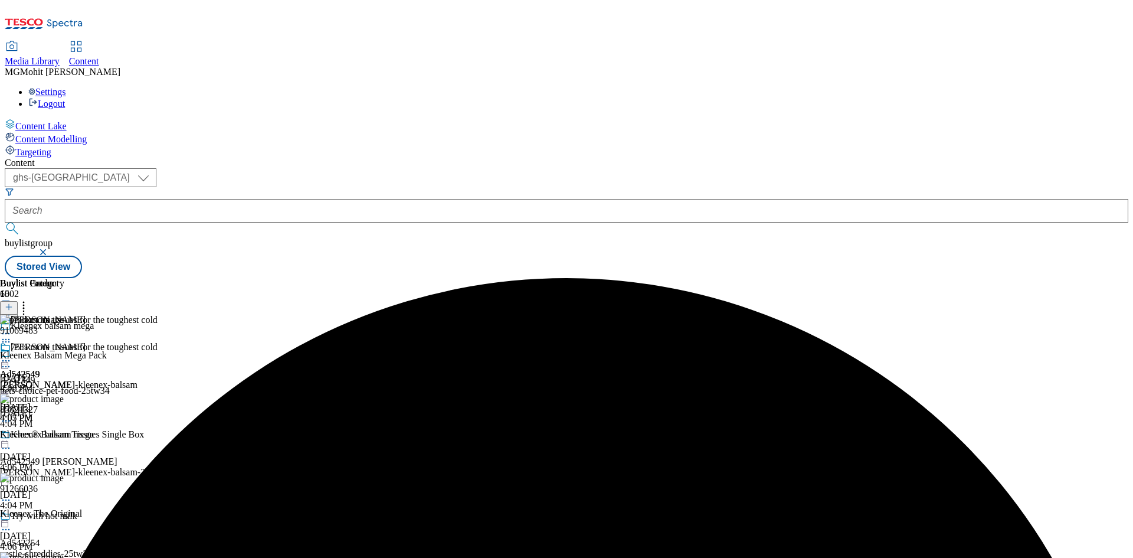
click at [12, 355] on icon at bounding box center [6, 361] width 12 height 12
click at [50, 381] on span "Edit" at bounding box center [44, 385] width 14 height 9
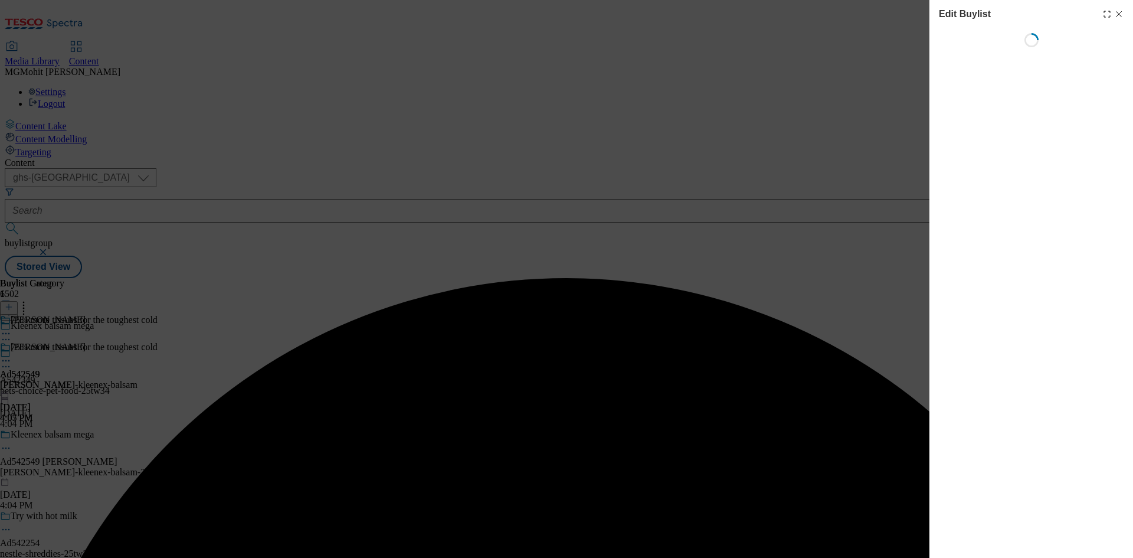
select select "tactical"
select select "supplier funded short term 1-3 weeks"
select select "dunnhumby"
select select "Banner"
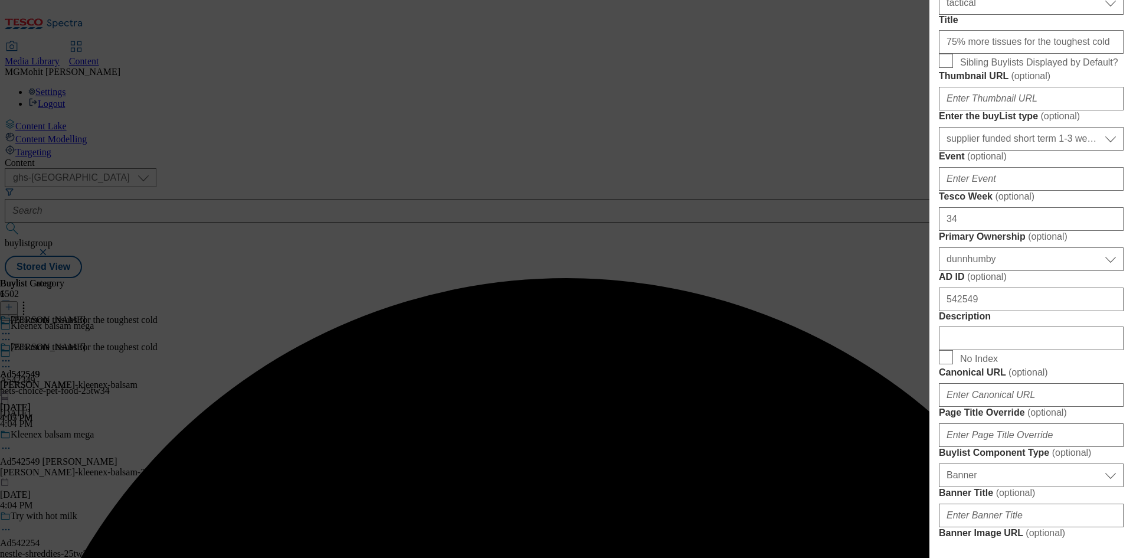
scroll to position [531, 0]
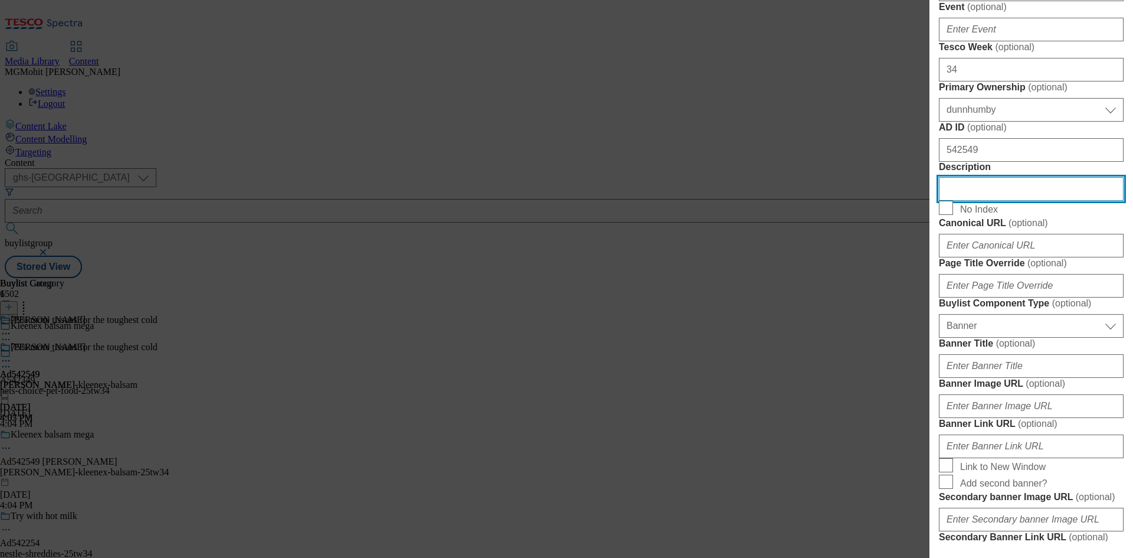
click at [973, 201] on input "Description" at bounding box center [1031, 189] width 185 height 24
paste input "Kleenex® Balsam Tissues 8 Pocket Packs"
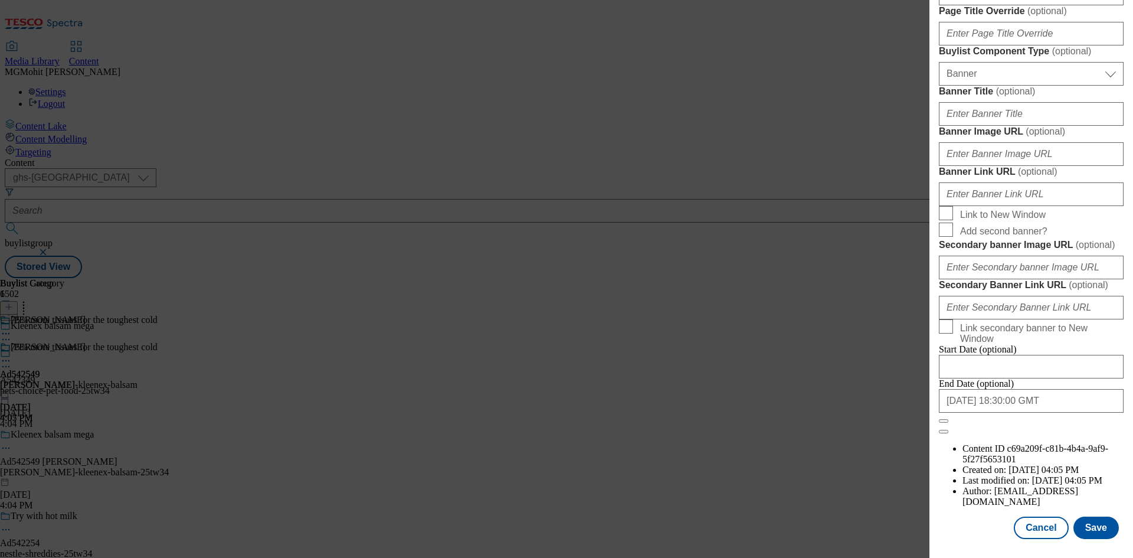
scroll to position [1222, 0]
type input "Kleenex® Balsam Tissues 8 Pocket Packs"
click at [1088, 526] on button "Save" at bounding box center [1096, 528] width 45 height 22
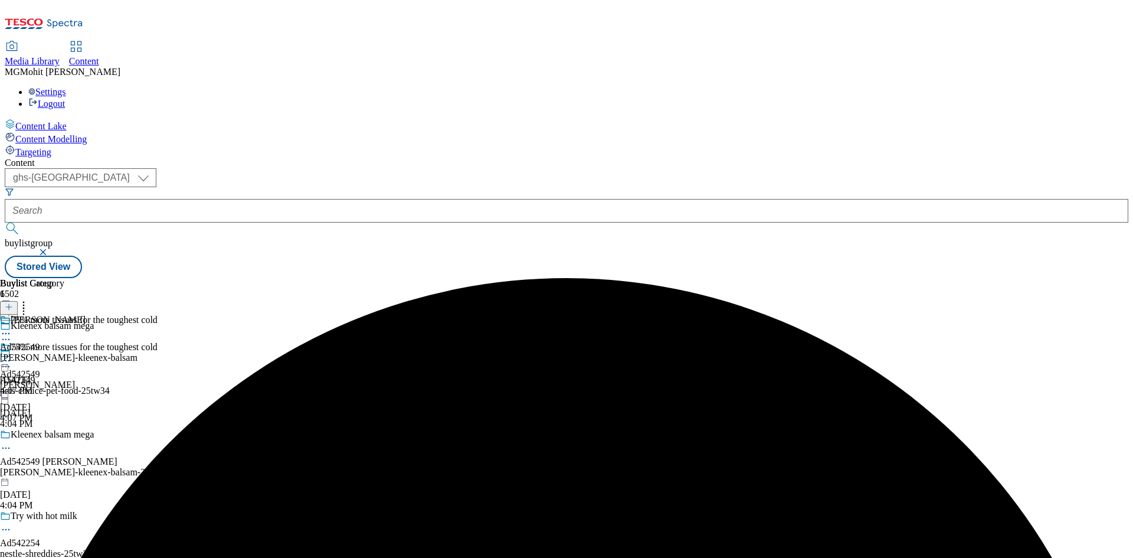
click at [12, 442] on icon at bounding box center [6, 448] width 12 height 12
click at [50, 469] on span "Edit" at bounding box center [44, 473] width 14 height 9
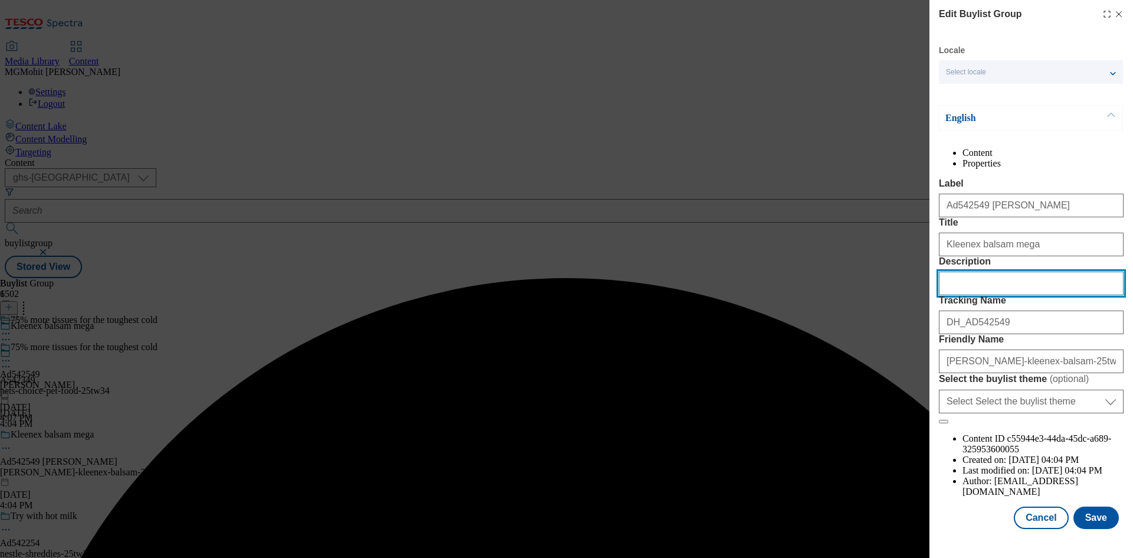
click at [984, 295] on input "Description" at bounding box center [1031, 284] width 185 height 24
paste input "Kleenex® Balsam Tissues 8 Pocket Packs"
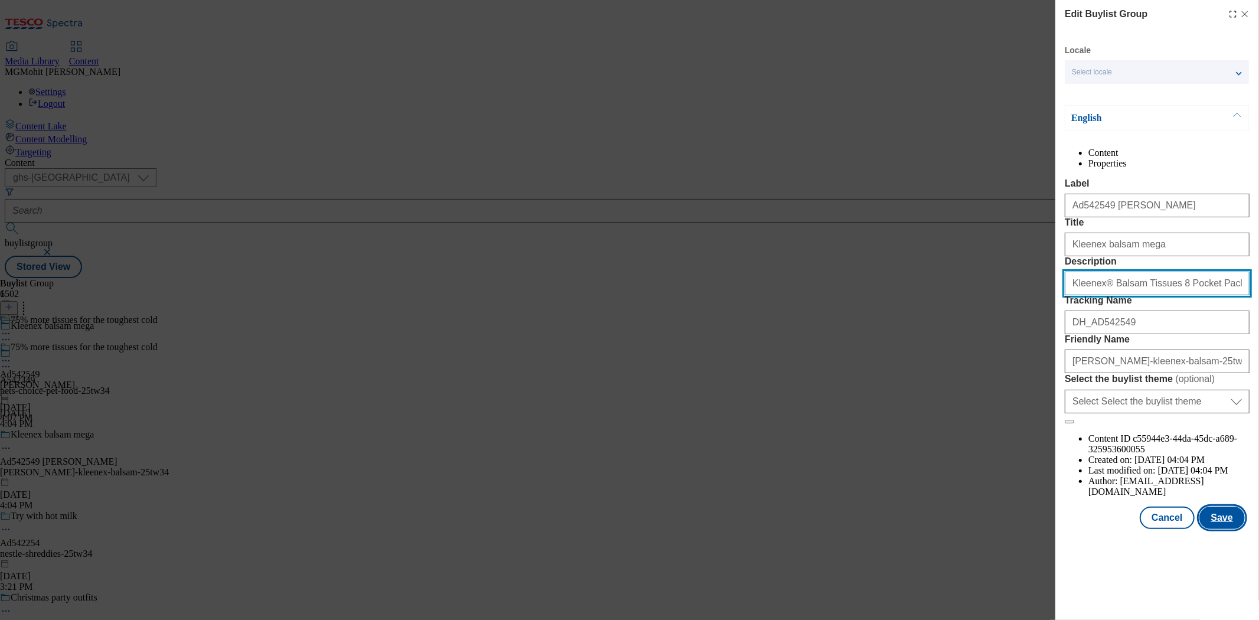
type input "Kleenex® Balsam Tissues 8 Pocket Packs"
click at [1133, 529] on button "Save" at bounding box center [1222, 518] width 45 height 22
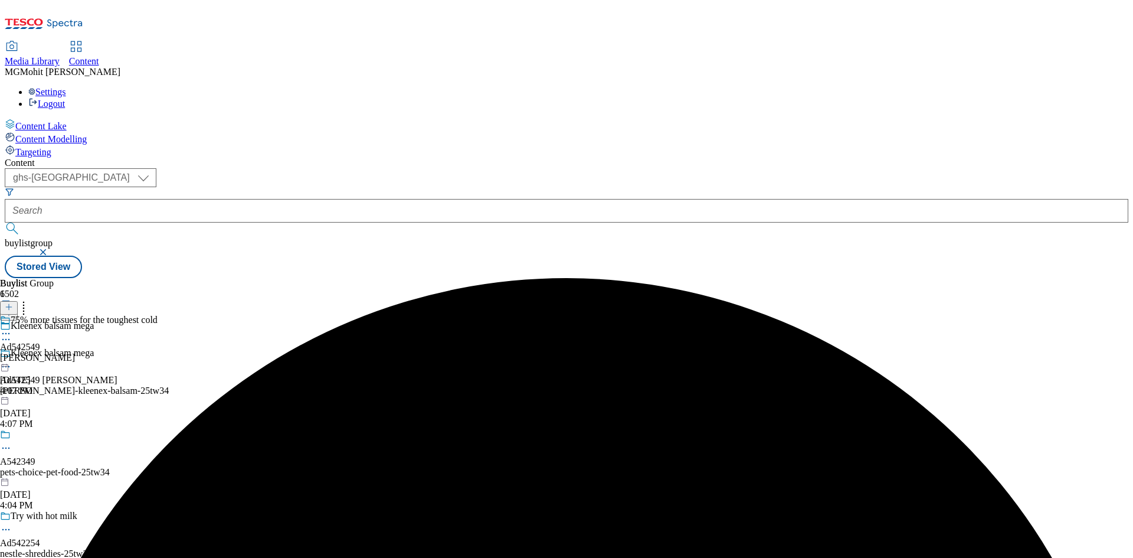
click at [12, 328] on icon at bounding box center [6, 334] width 12 height 12
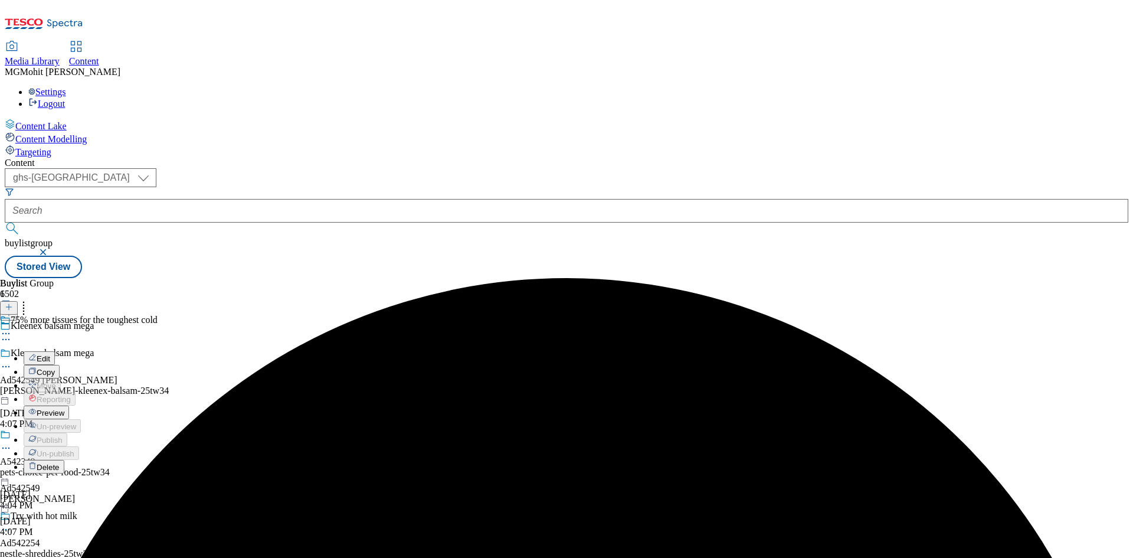
click at [64, 409] on span "Preview" at bounding box center [51, 413] width 28 height 9
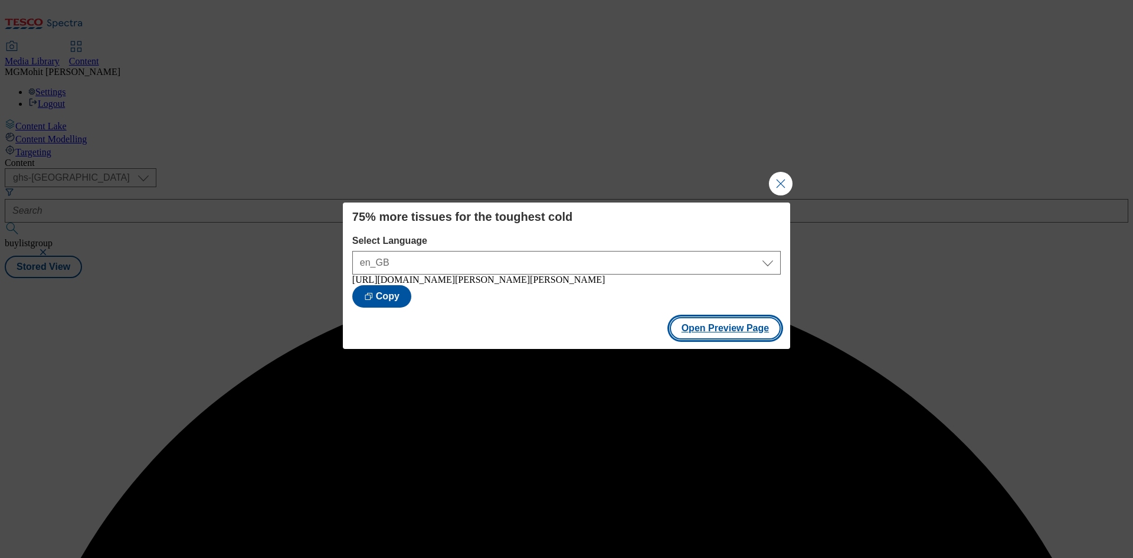
click at [695, 322] on button "Open Preview Page" at bounding box center [726, 328] width 112 height 22
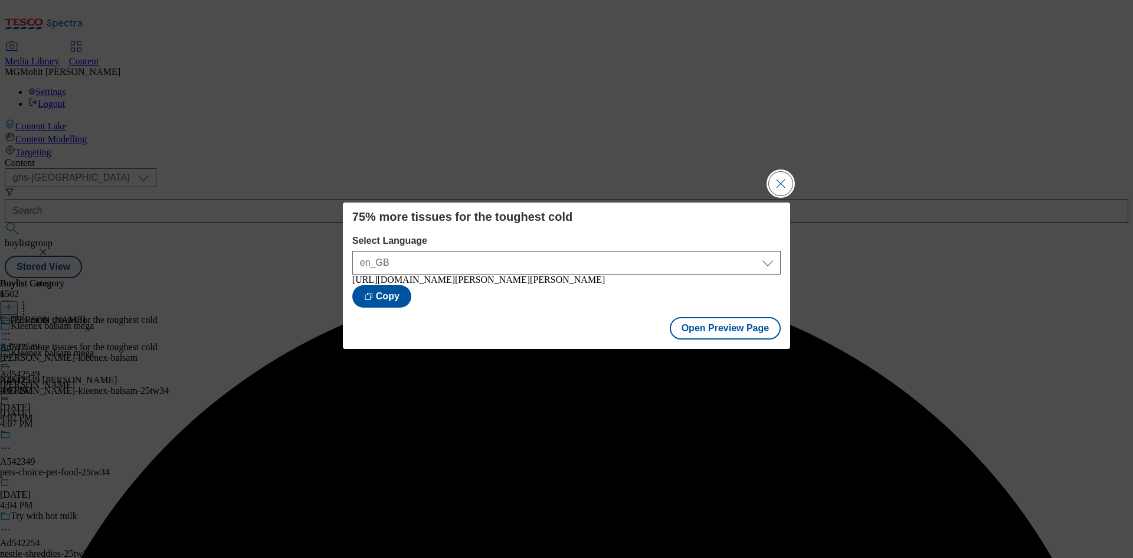
click at [790, 184] on button "Close Modal" at bounding box center [781, 184] width 24 height 24
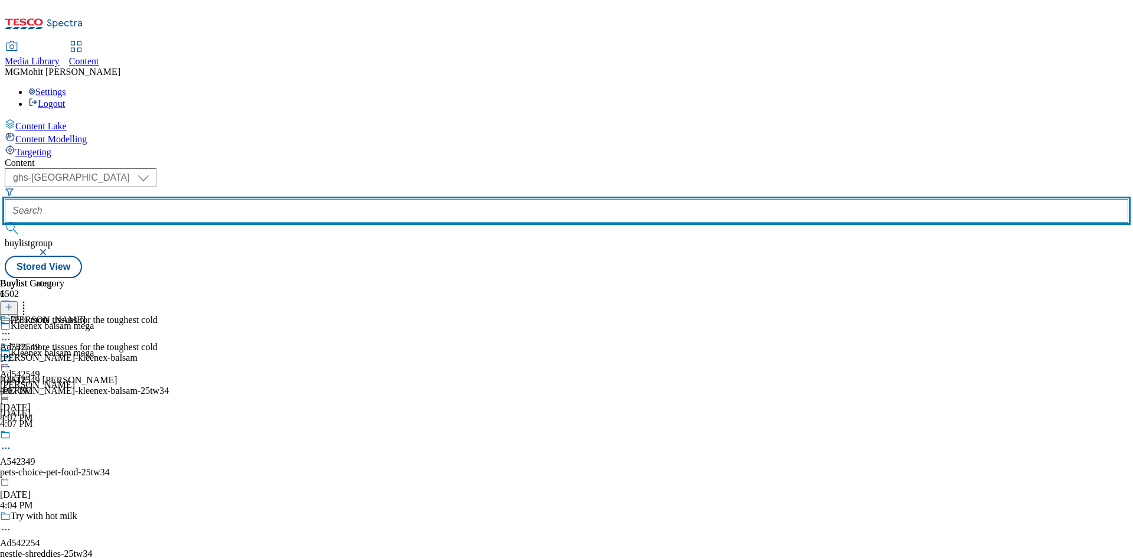
click at [290, 199] on input "text" at bounding box center [567, 211] width 1124 height 24
paste input "542590"
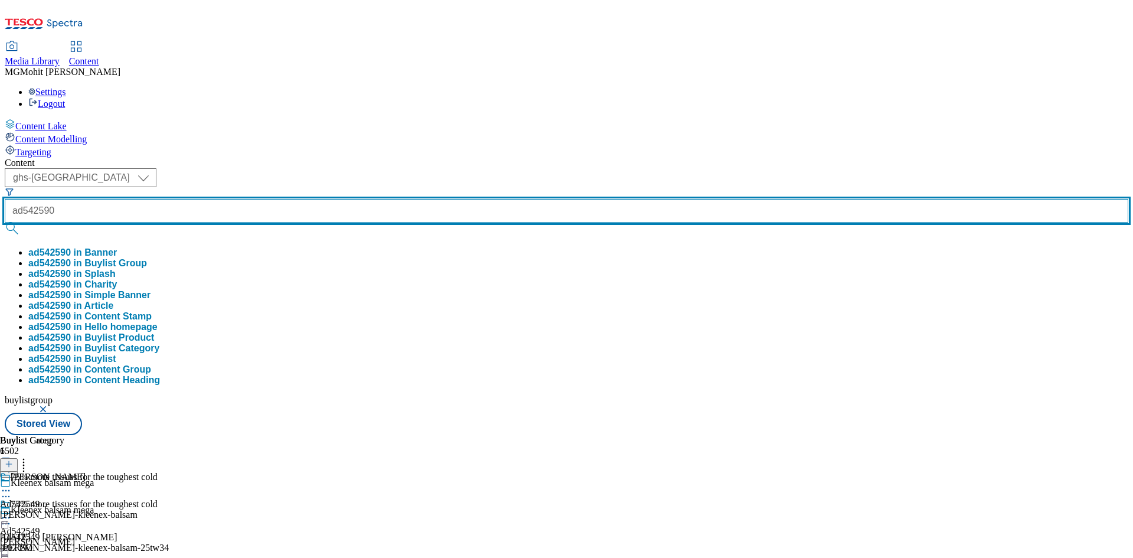
type input "ad542590"
click at [5, 223] on button "submit" at bounding box center [13, 229] width 17 height 12
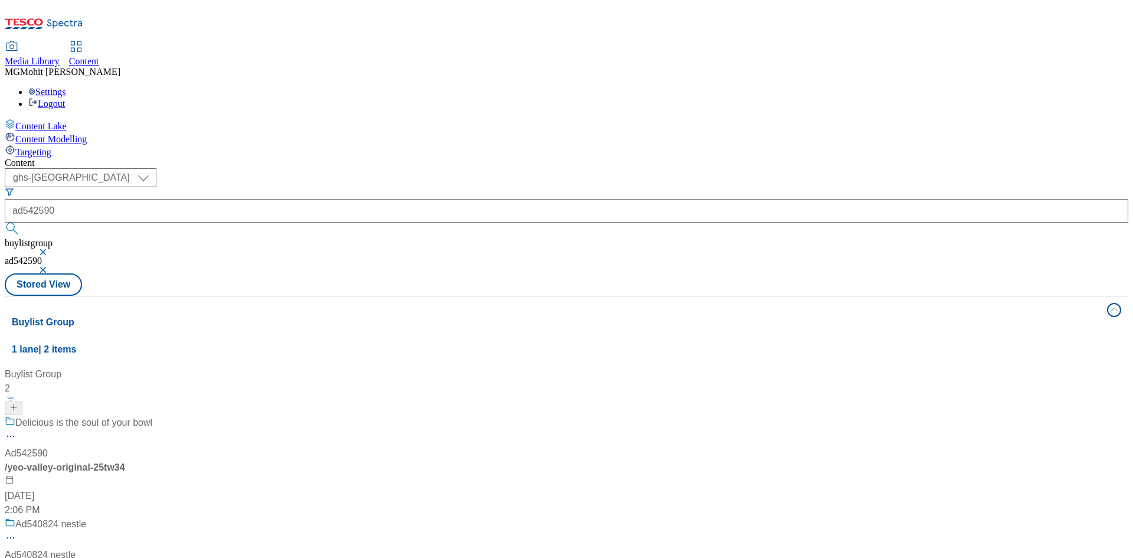
click at [152, 416] on div "Delicious is the soul of your bowl Ad542590 / yeo-valley-original-25tw34 Oct 10…" at bounding box center [79, 467] width 148 height 102
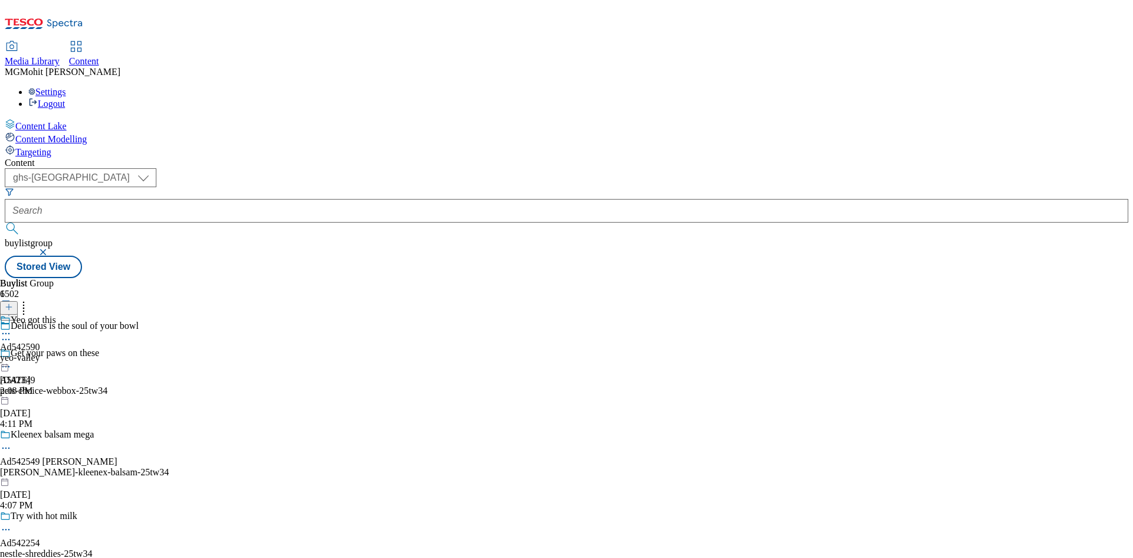
click at [12, 334] on icon at bounding box center [6, 340] width 12 height 12
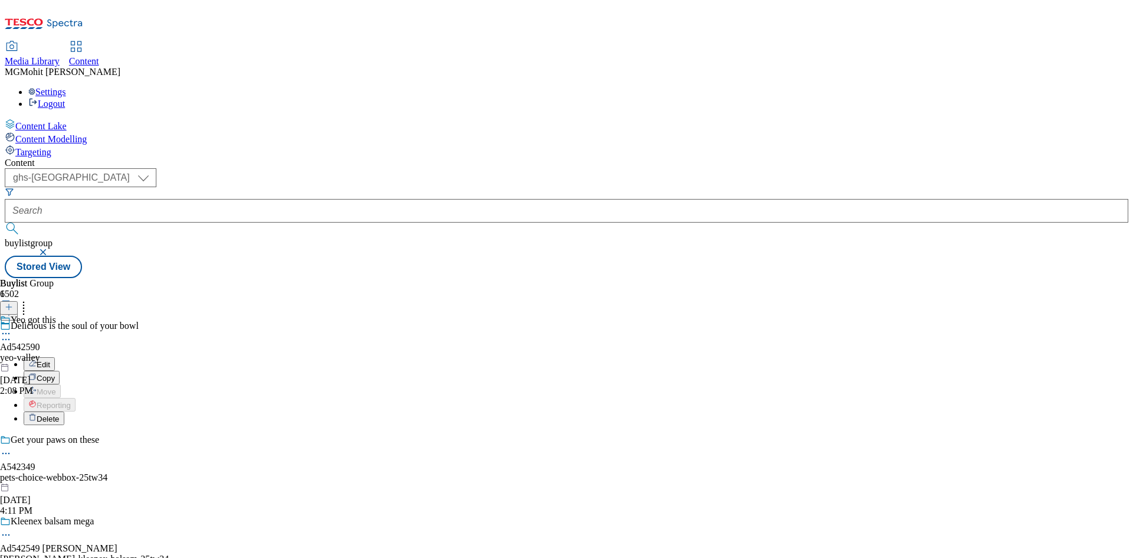
click at [50, 360] on span "Edit" at bounding box center [44, 364] width 14 height 9
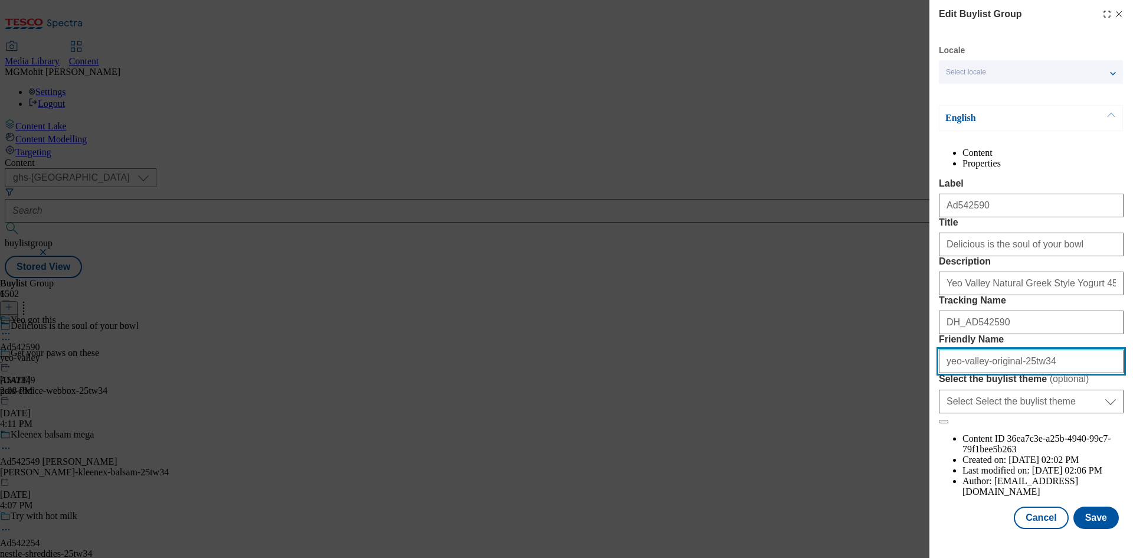
drag, startPoint x: 1067, startPoint y: 469, endPoint x: 901, endPoint y: 473, distance: 166.5
click at [901, 473] on div "Edit Buylist Group Locale Select locale English Welsh English Content Propertie…" at bounding box center [566, 279] width 1133 height 558
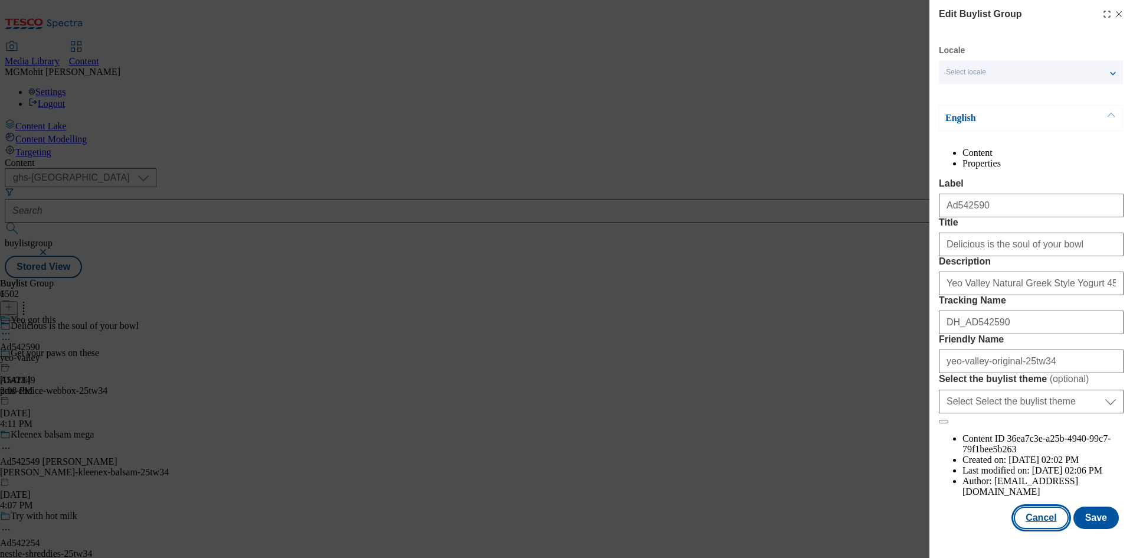
click at [1028, 529] on button "Cancel" at bounding box center [1041, 518] width 54 height 22
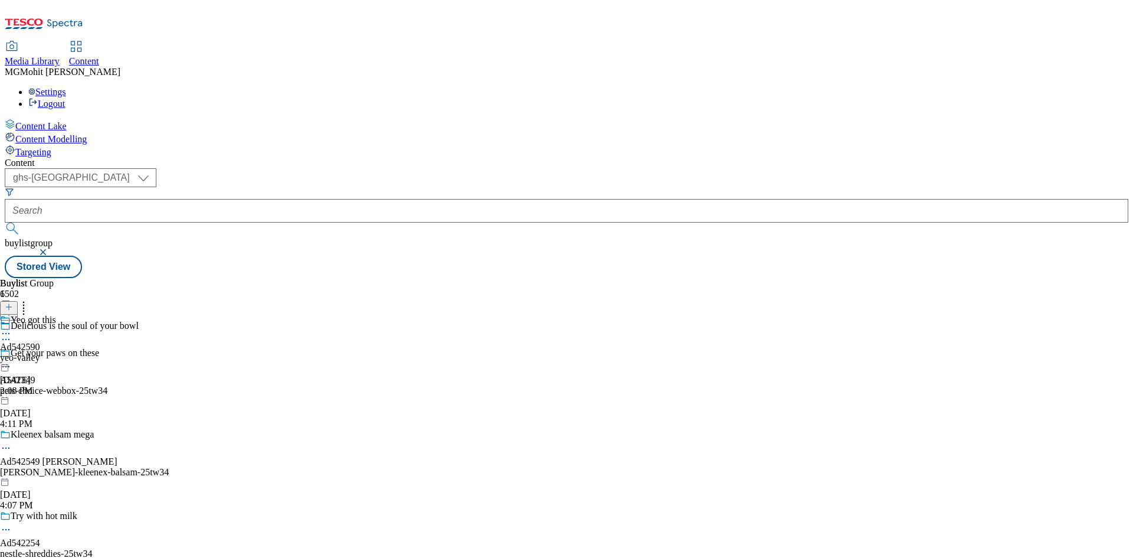
scroll to position [0, 0]
click at [12, 328] on icon at bounding box center [6, 334] width 12 height 12
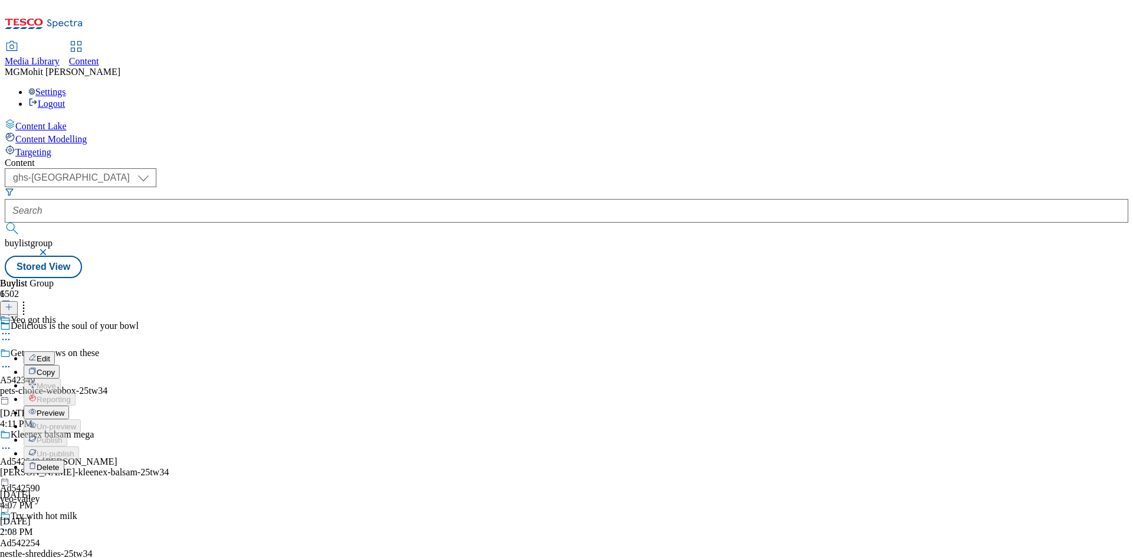
click at [50, 354] on span "Edit" at bounding box center [44, 358] width 14 height 9
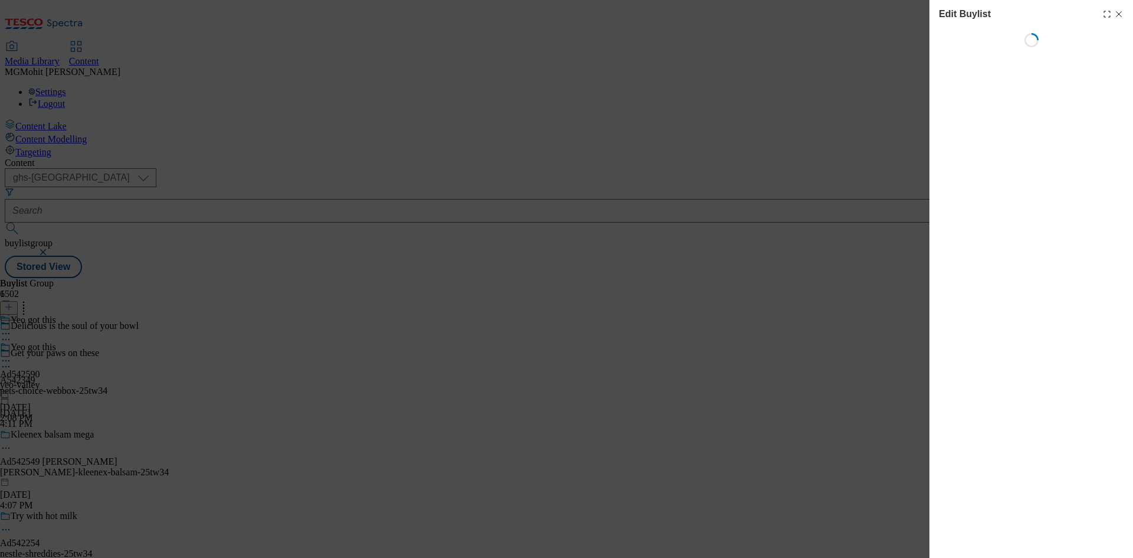
select select "tactical"
select select "supplier funded short term 1-3 weeks"
select select "dunnhumby"
select select "Banner"
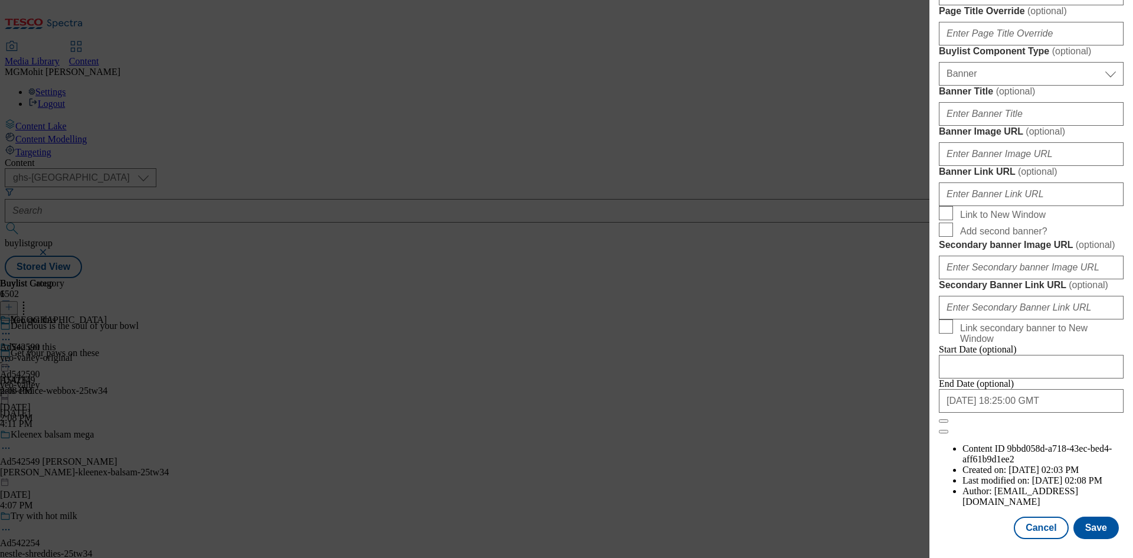
scroll to position [1222, 0]
click at [1025, 526] on button "Cancel" at bounding box center [1041, 528] width 54 height 22
select select "tactical"
select select "supplier funded short term 1-3 weeks"
select select "dunnhumby"
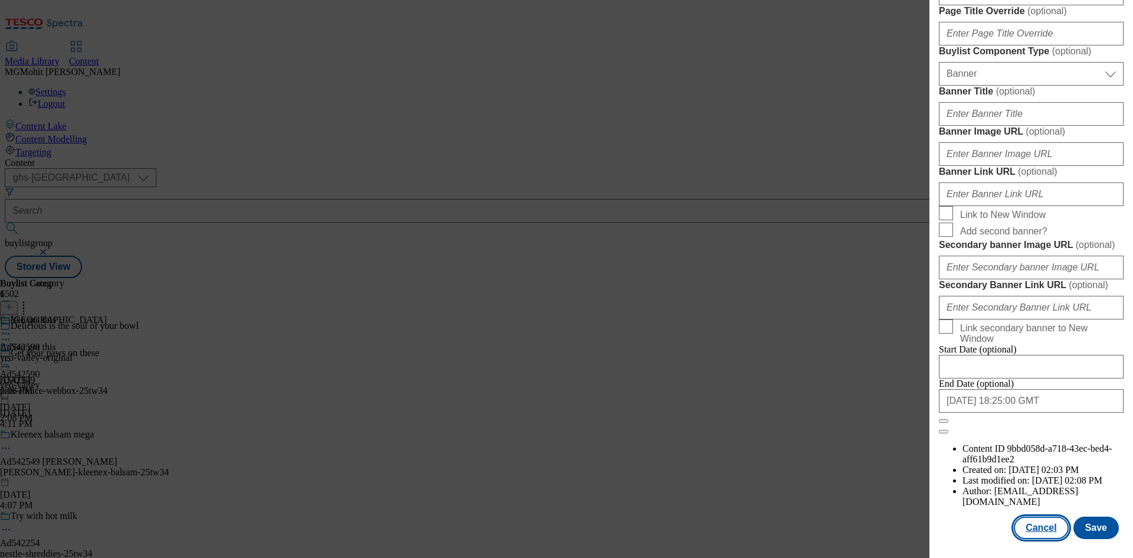
select select "Banner"
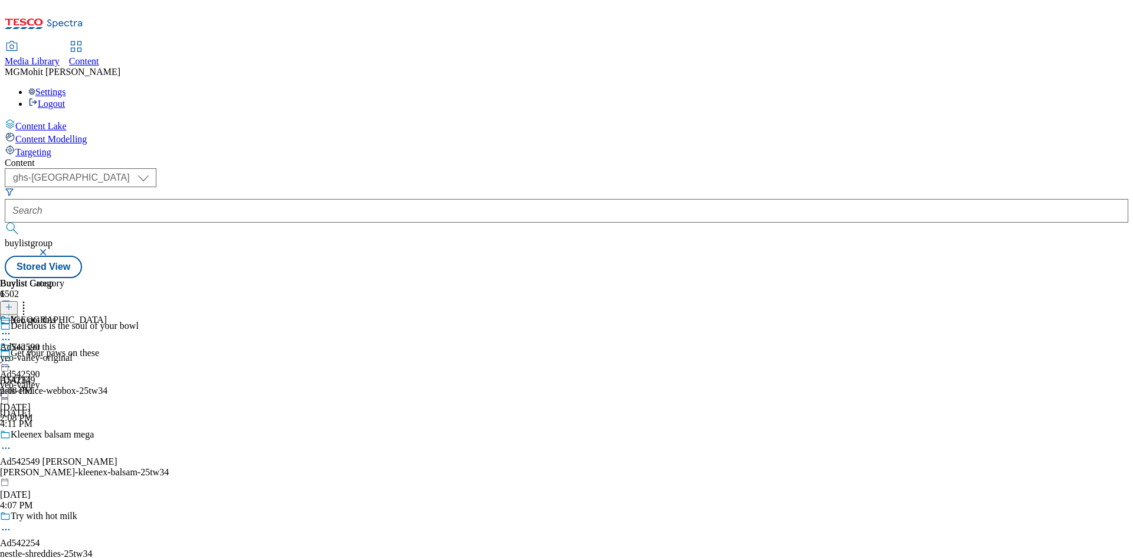
scroll to position [958, 0]
